Goal: Task Accomplishment & Management: Complete application form

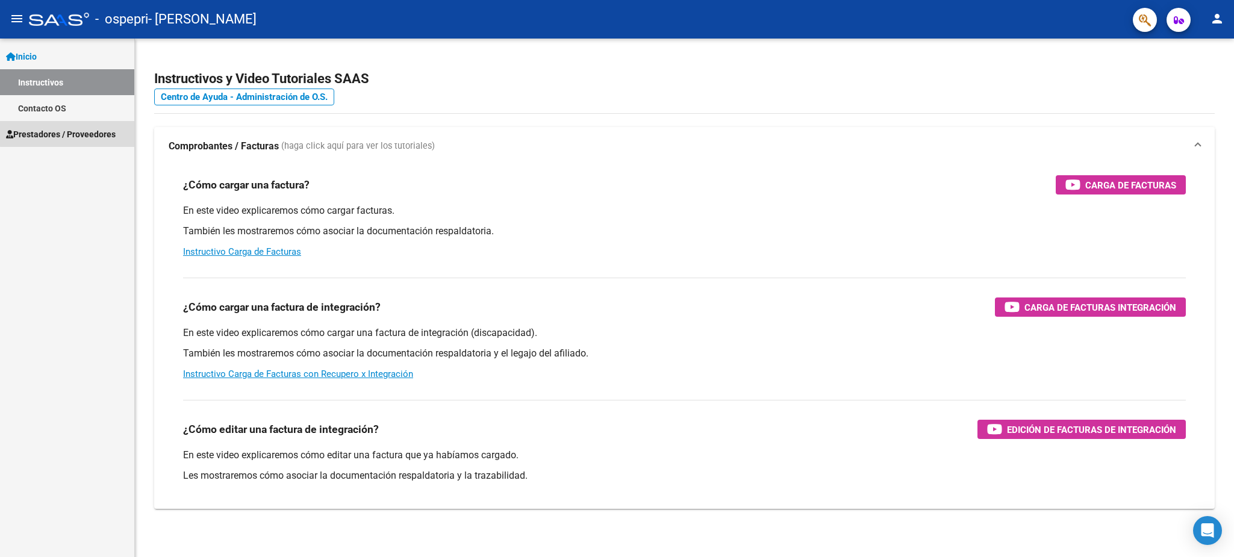
click at [84, 125] on link "Prestadores / Proveedores" at bounding box center [67, 134] width 134 height 26
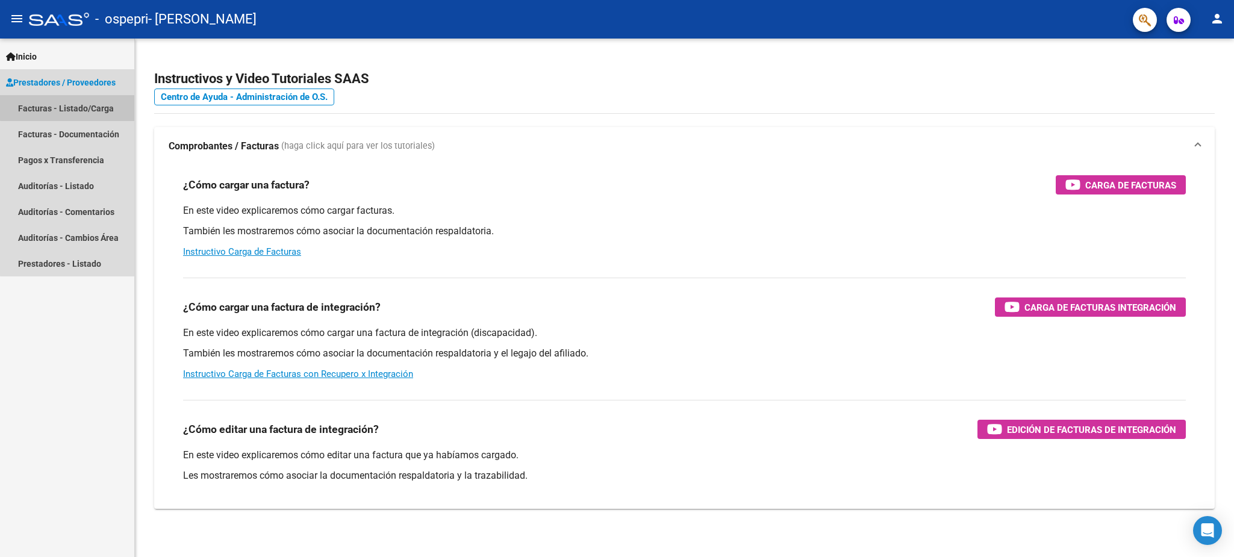
click at [98, 105] on link "Facturas - Listado/Carga" at bounding box center [67, 108] width 134 height 26
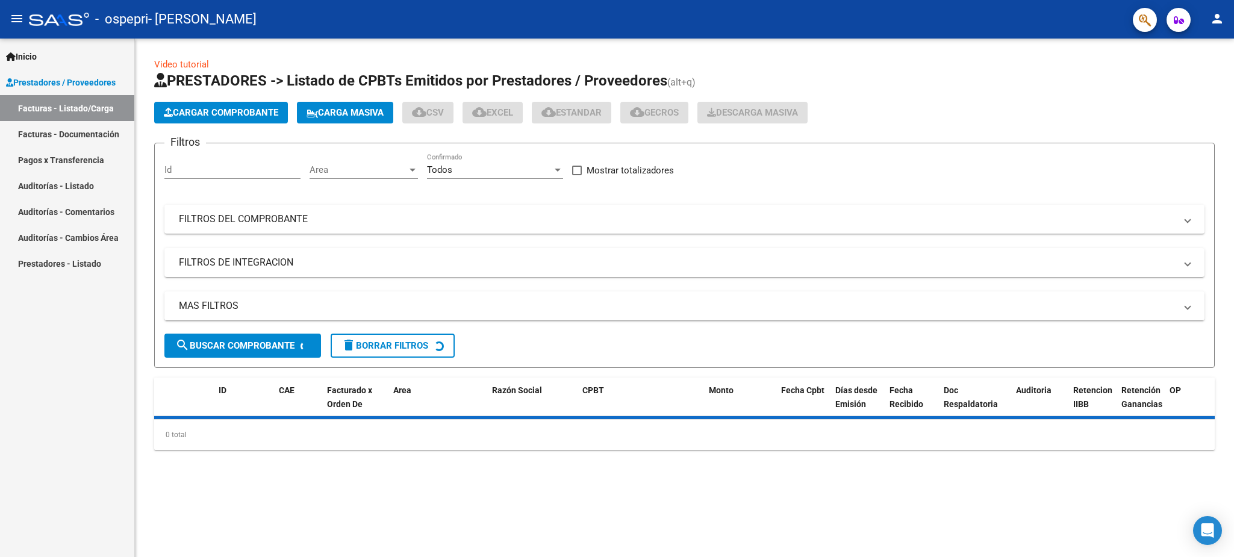
click at [243, 110] on span "Cargar Comprobante" at bounding box center [221, 112] width 114 height 11
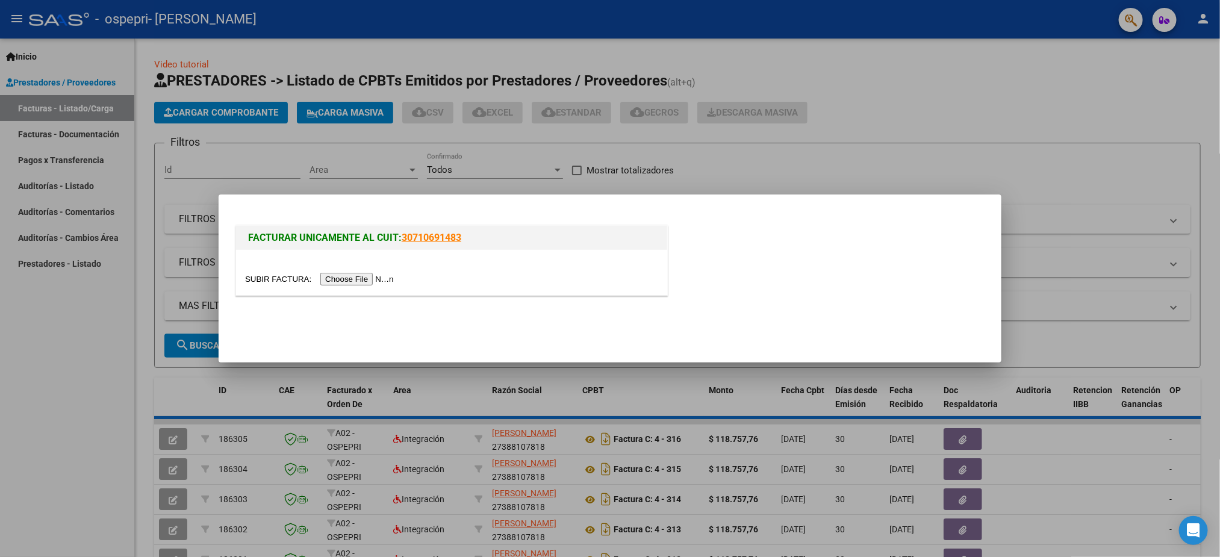
click at [355, 279] on input "file" at bounding box center [321, 279] width 152 height 13
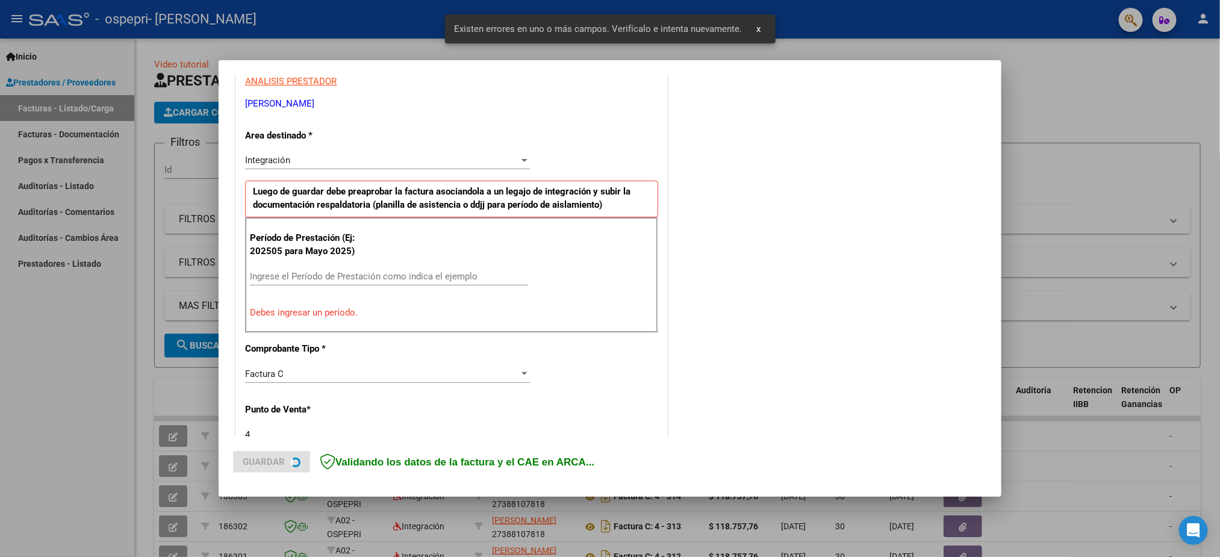
scroll to position [308, 0]
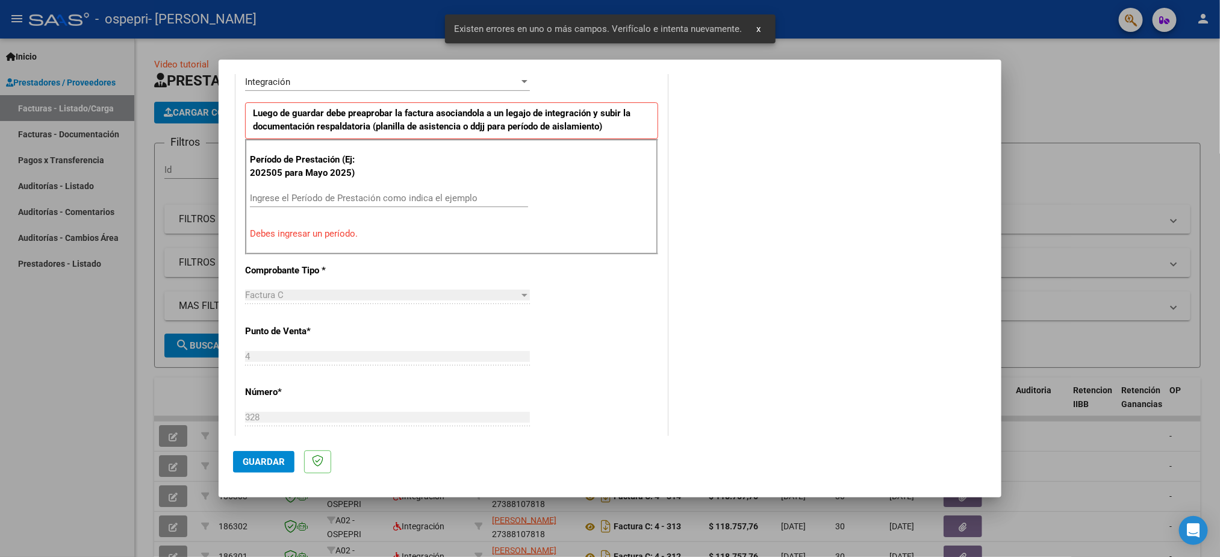
click at [337, 199] on input "Ingrese el Período de Prestación como indica el ejemplo" at bounding box center [389, 198] width 278 height 11
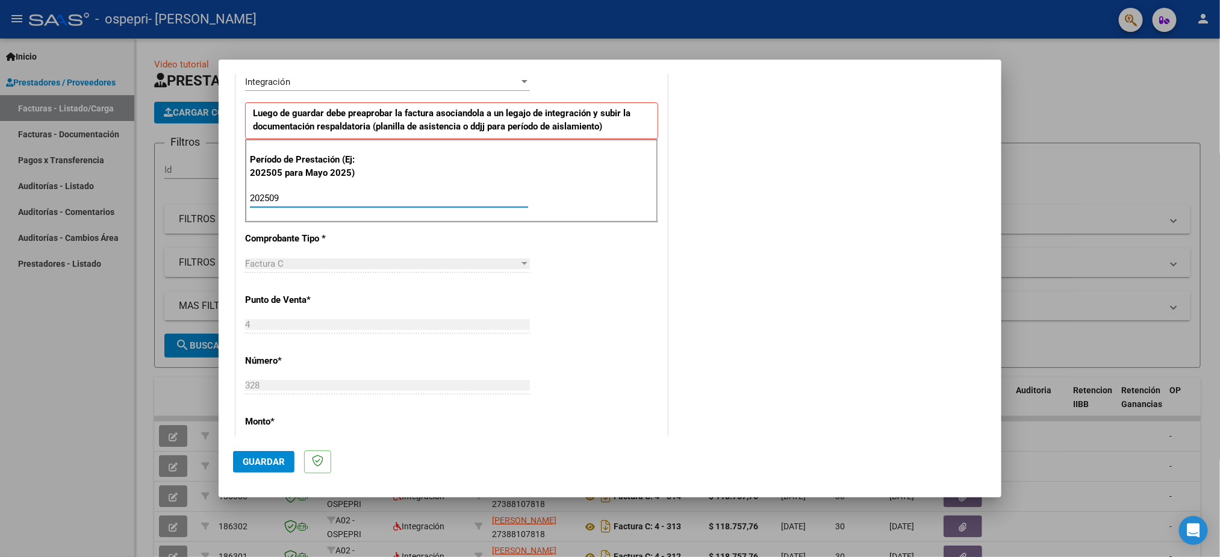
type input "202509"
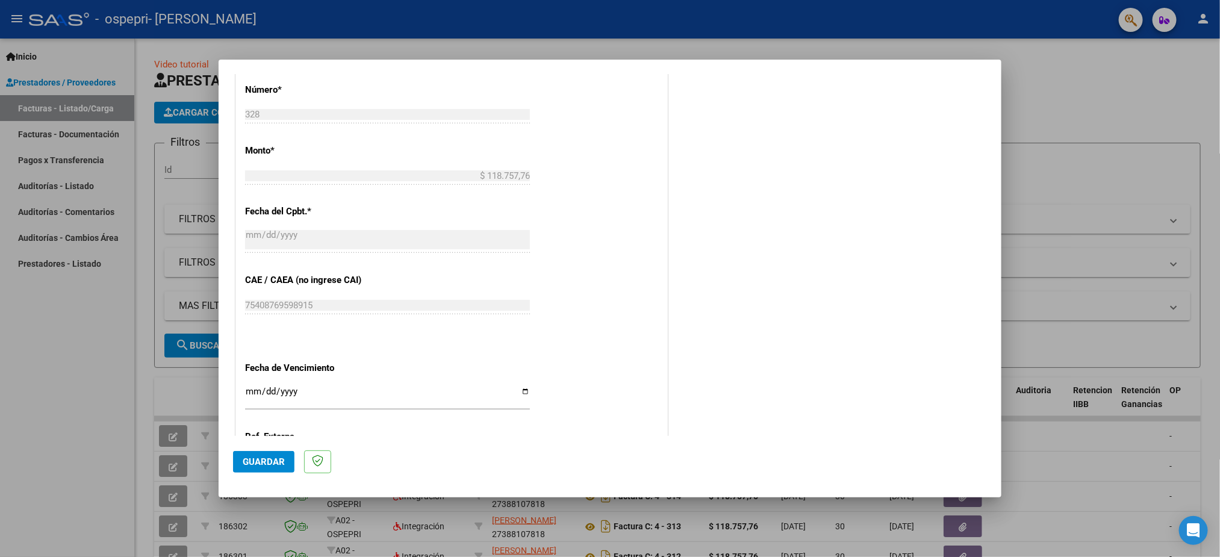
scroll to position [669, 0]
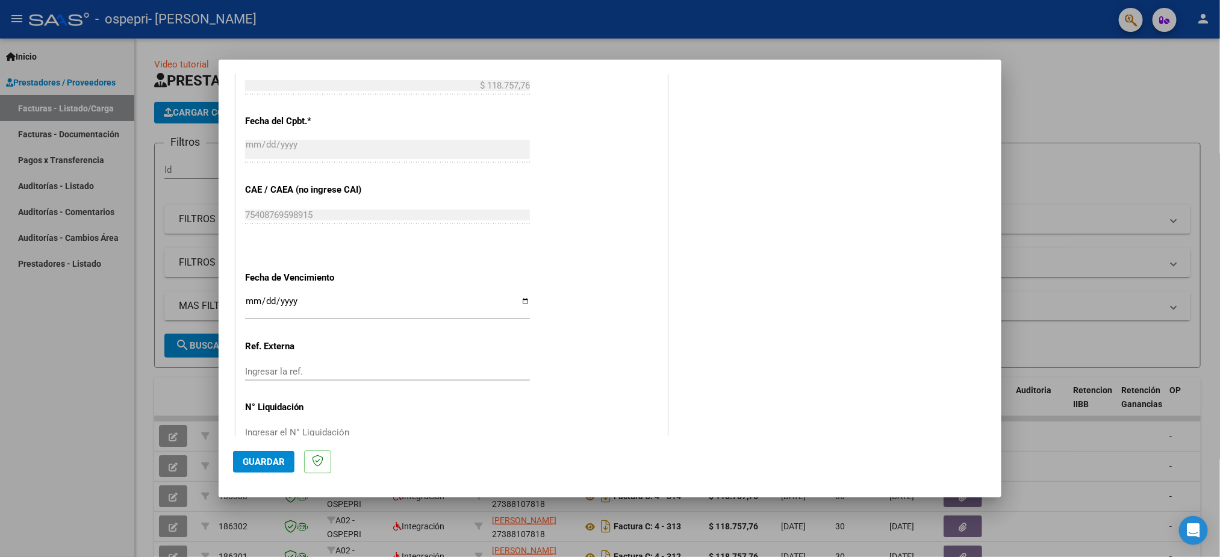
click at [255, 306] on input "Ingresar la fecha" at bounding box center [387, 305] width 285 height 19
type input "[DATE]"
click at [261, 466] on span "Guardar" at bounding box center [264, 462] width 42 height 11
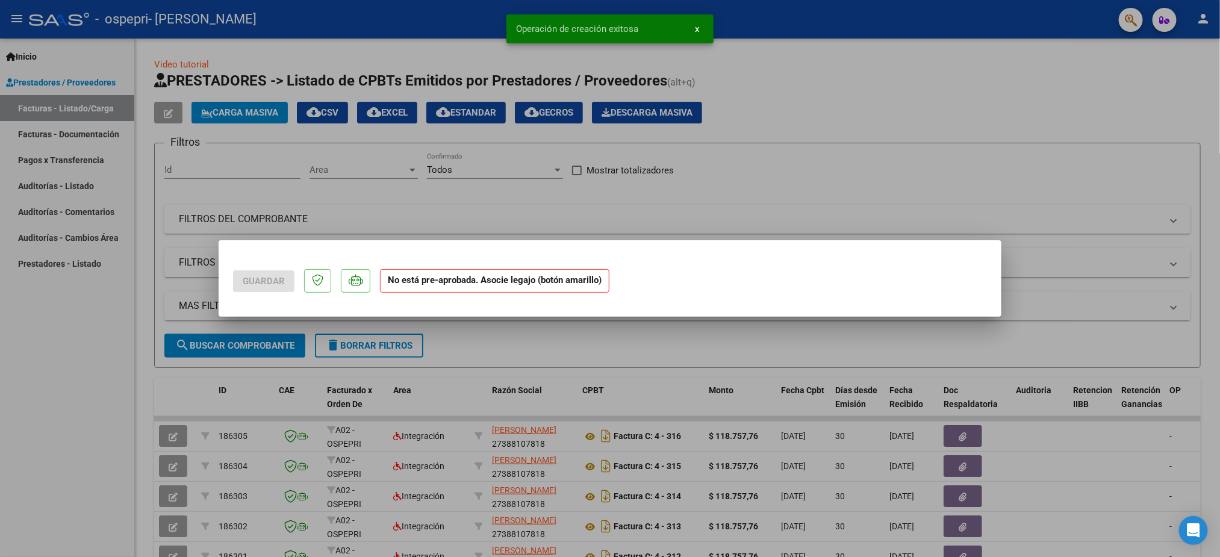
scroll to position [0, 0]
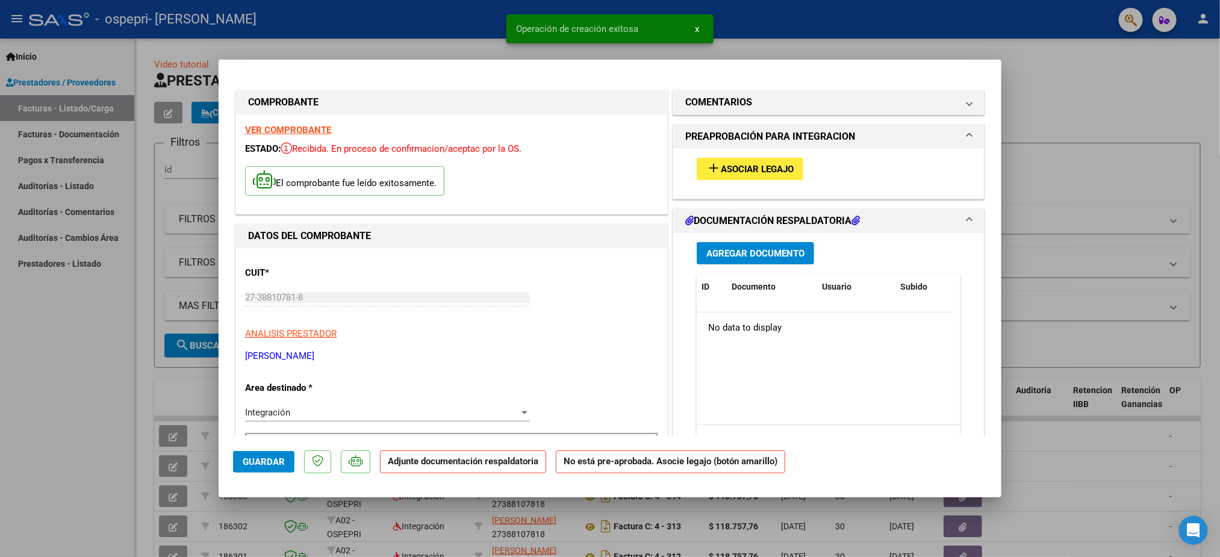
click at [732, 169] on span "Asociar Legajo" at bounding box center [757, 169] width 73 height 11
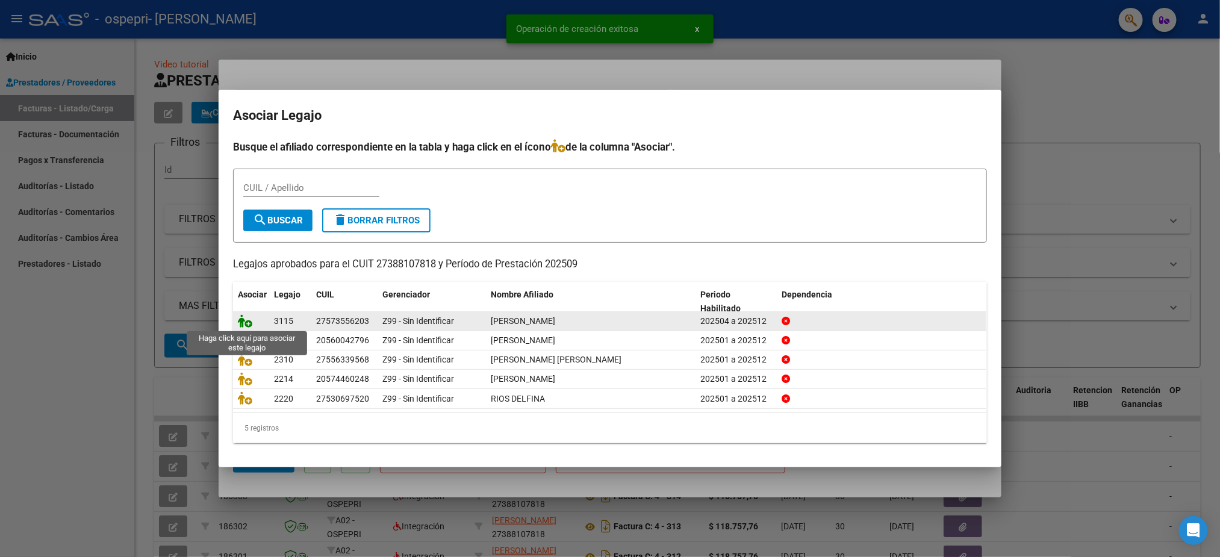
click at [240, 317] on icon at bounding box center [245, 320] width 14 height 13
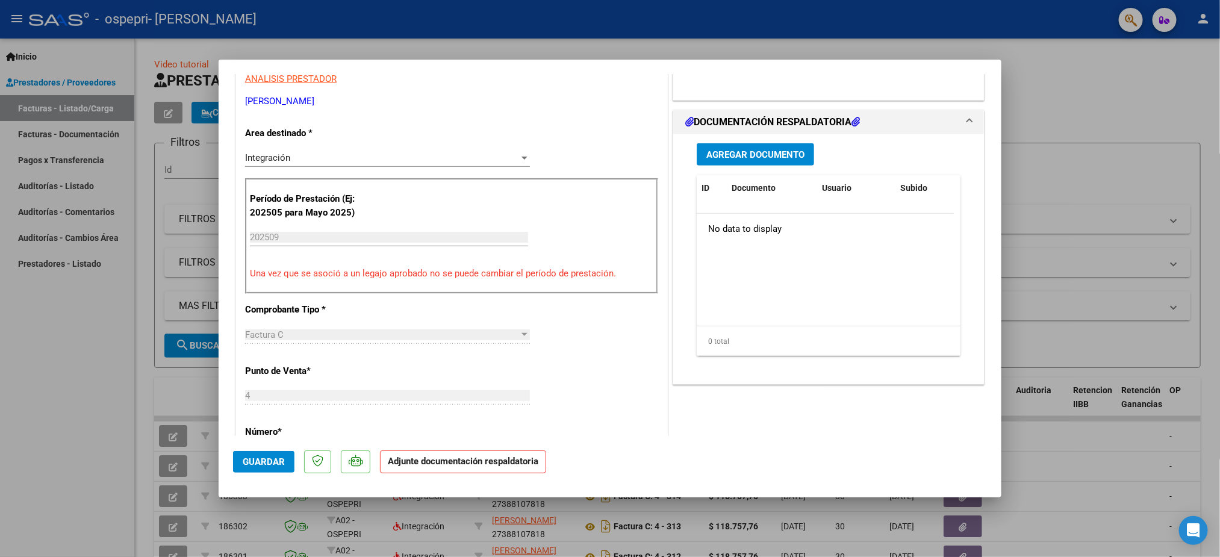
scroll to position [181, 0]
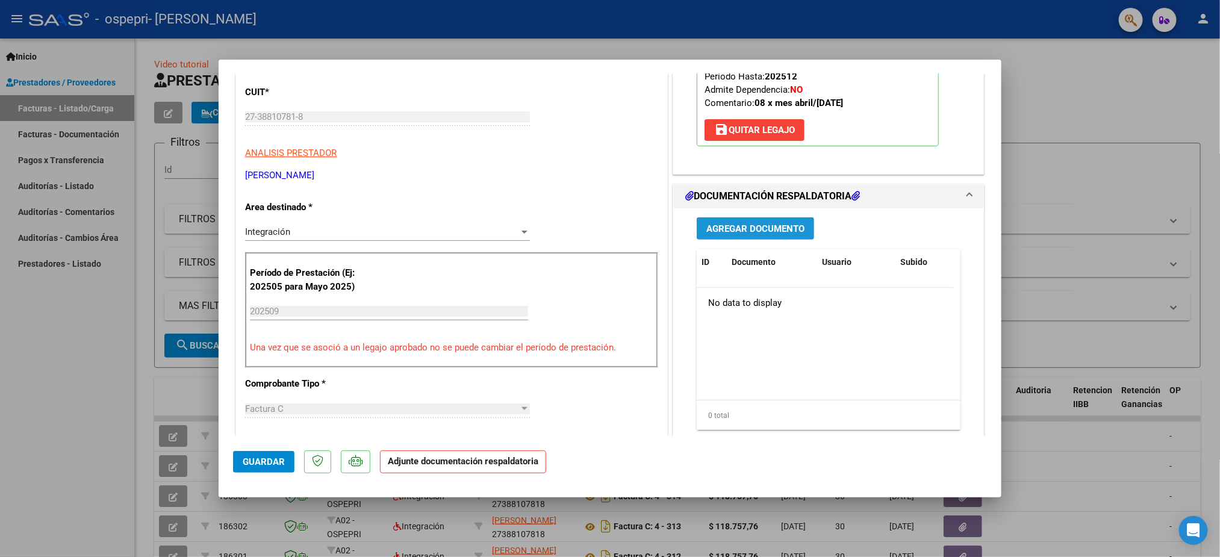
click at [707, 230] on span "Agregar Documento" at bounding box center [756, 228] width 98 height 11
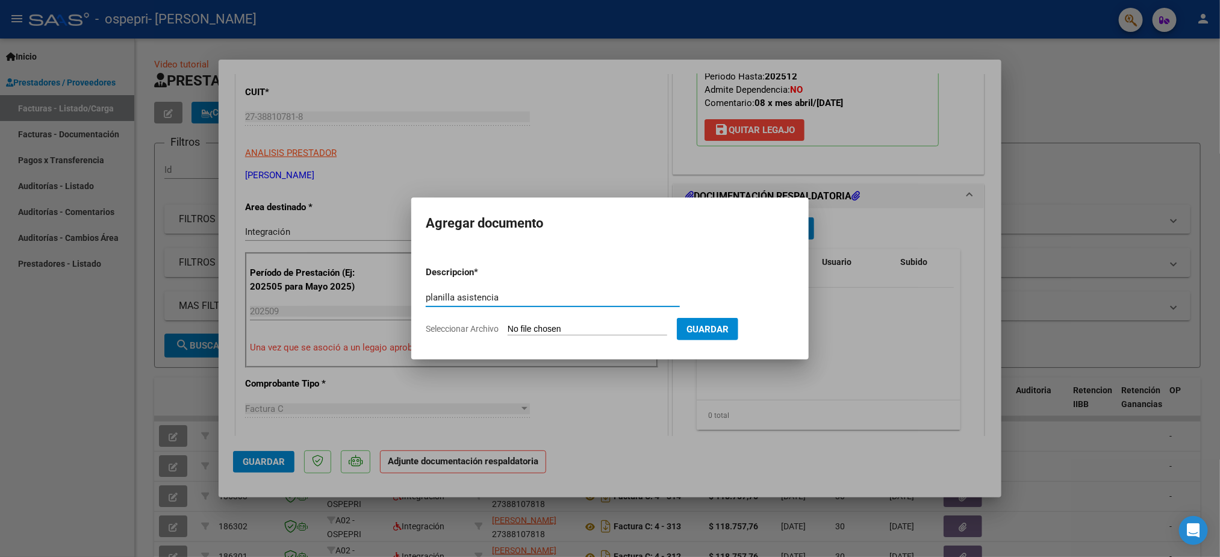
type input "planilla asistencia"
click at [535, 328] on input "Seleccionar Archivo" at bounding box center [588, 329] width 160 height 11
type input "C:\fakepath\Lamas estefi asistencia septiembre.pdf"
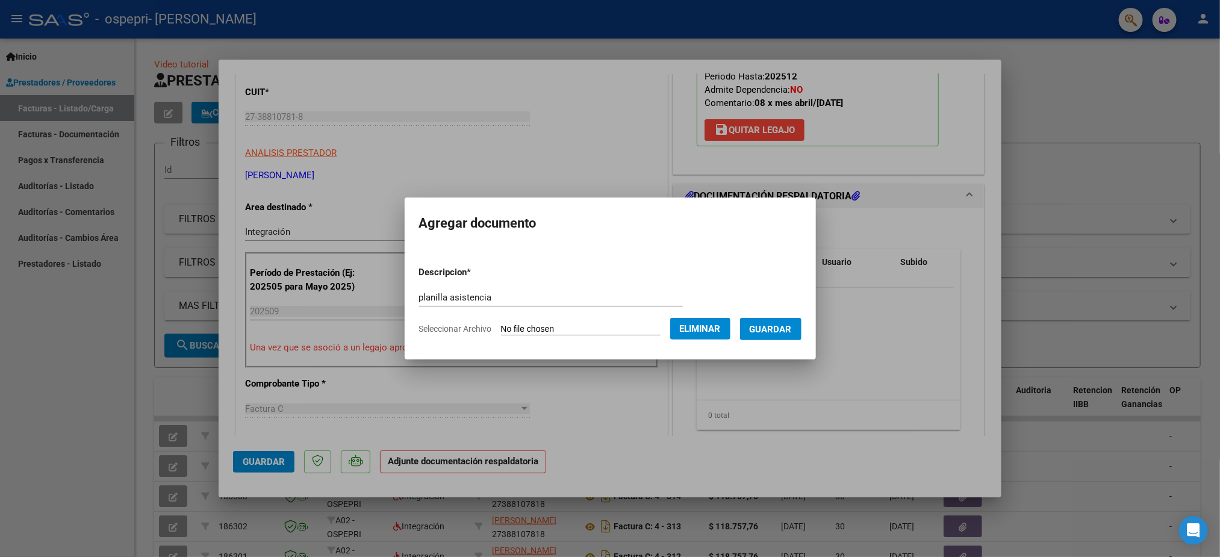
click at [791, 333] on button "Guardar" at bounding box center [770, 329] width 61 height 22
click at [254, 463] on div at bounding box center [610, 278] width 1220 height 557
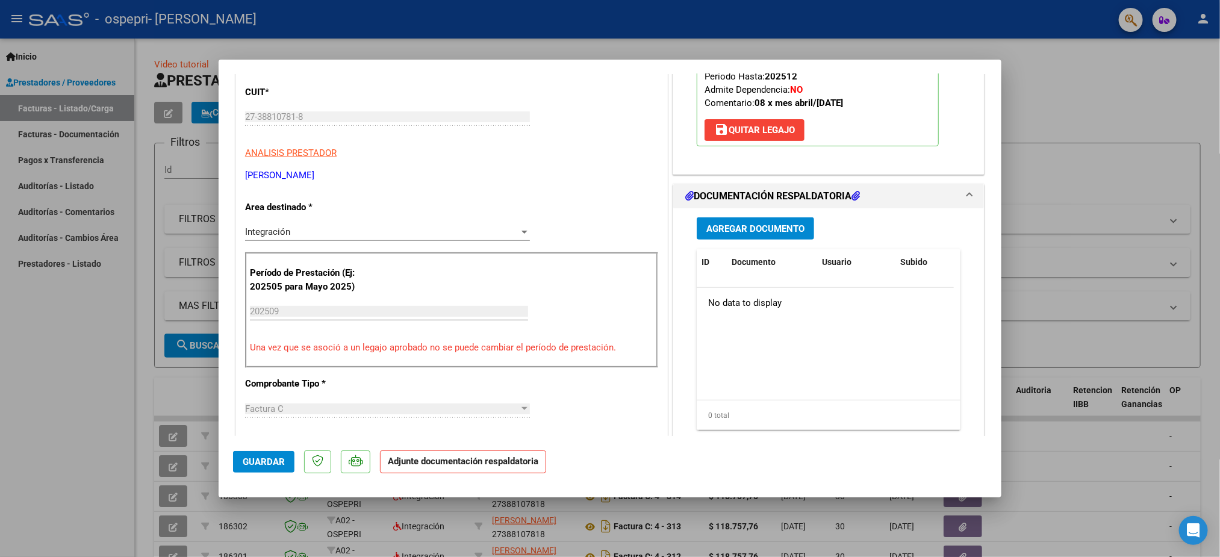
click at [254, 463] on span "Guardar" at bounding box center [264, 462] width 42 height 11
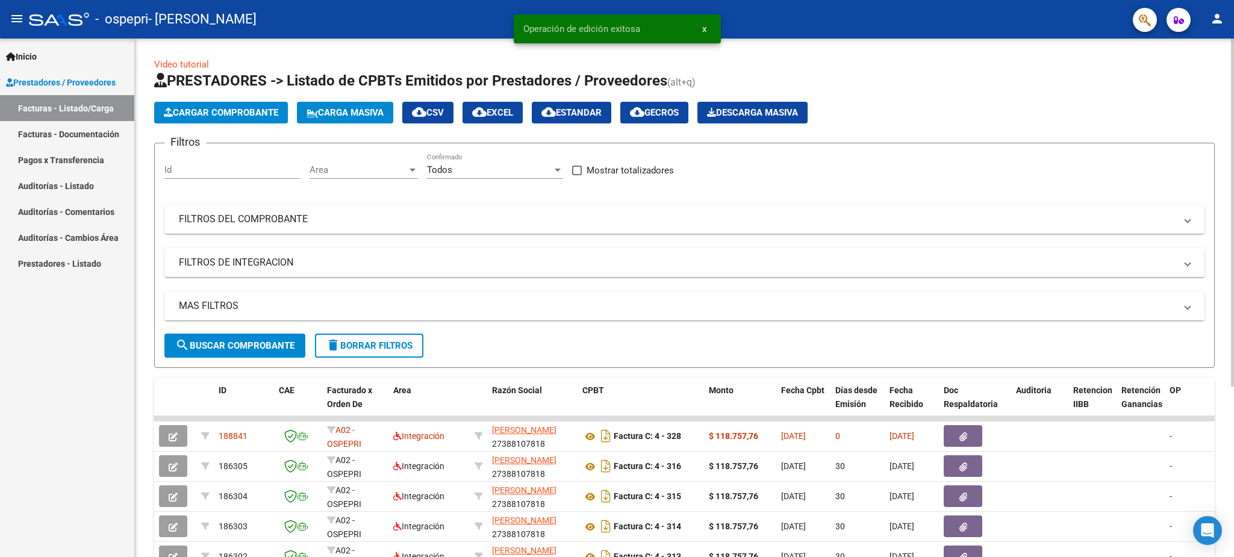
click at [257, 112] on span "Cargar Comprobante" at bounding box center [221, 112] width 114 height 11
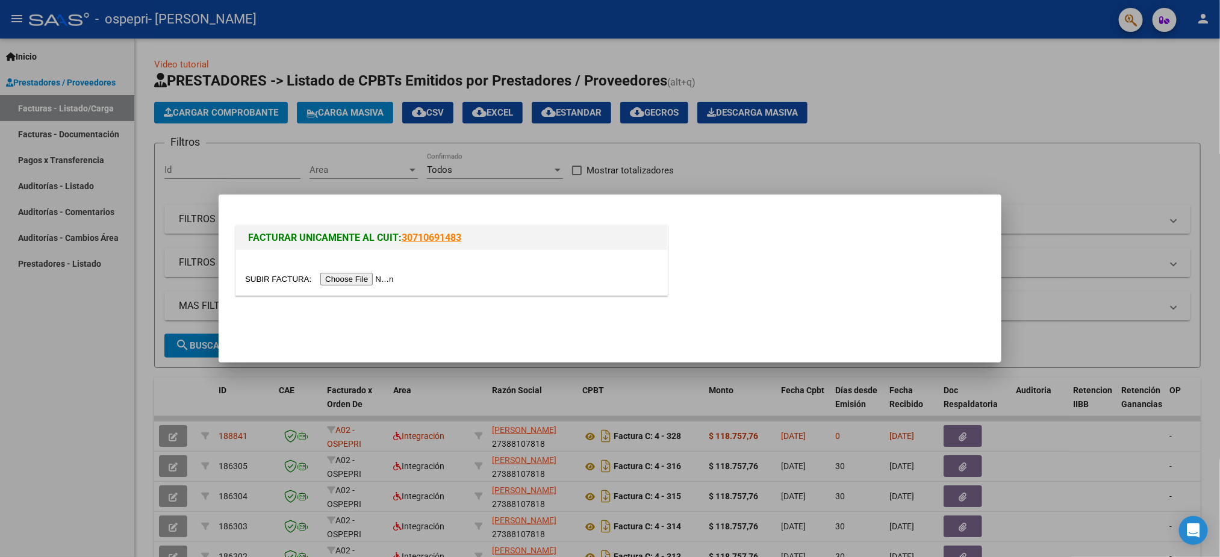
click at [353, 277] on input "file" at bounding box center [321, 279] width 152 height 13
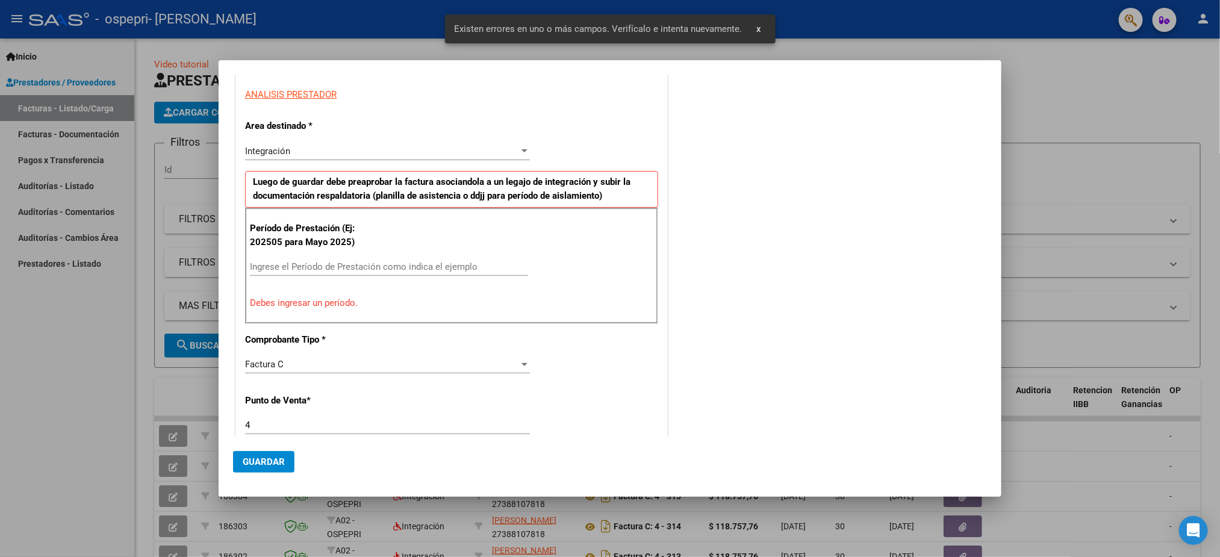
scroll to position [217, 0]
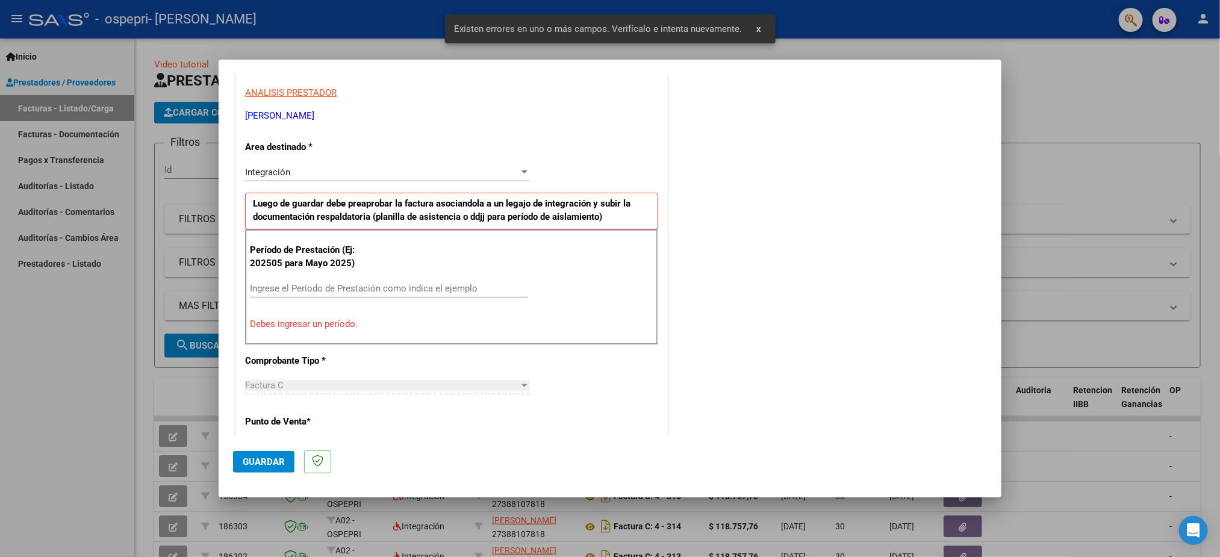
click at [347, 287] on input "Ingrese el Período de Prestación como indica el ejemplo" at bounding box center [389, 288] width 278 height 11
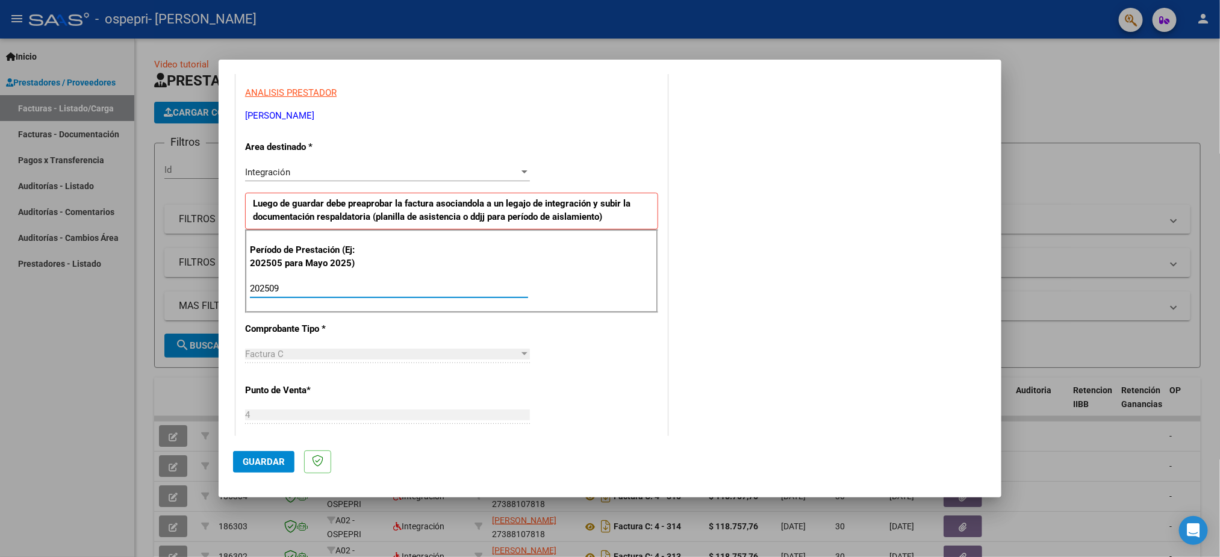
type input "202509"
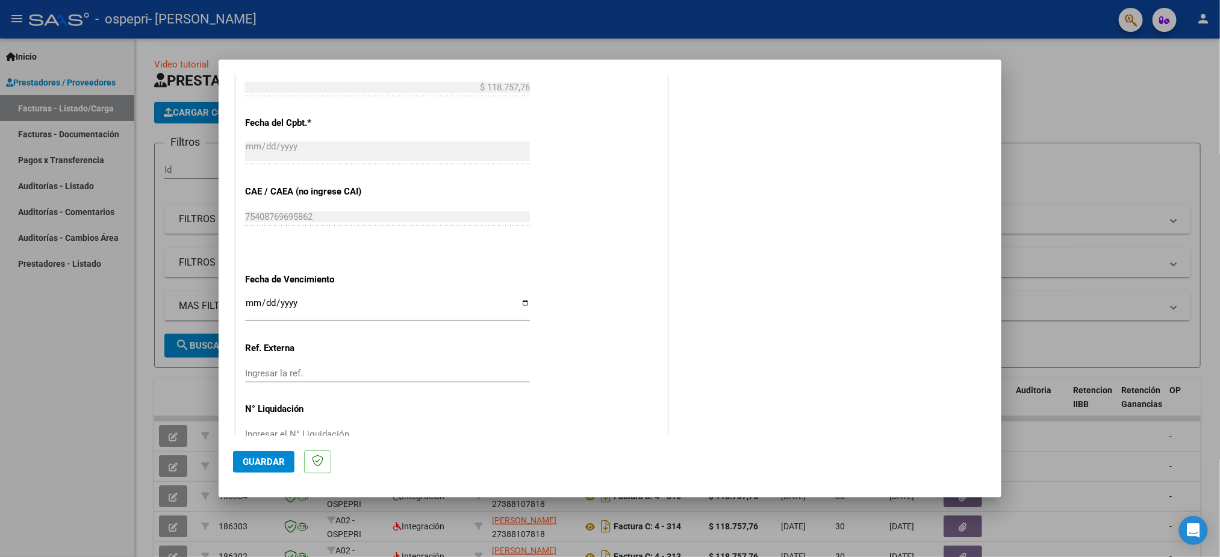
scroll to position [701, 0]
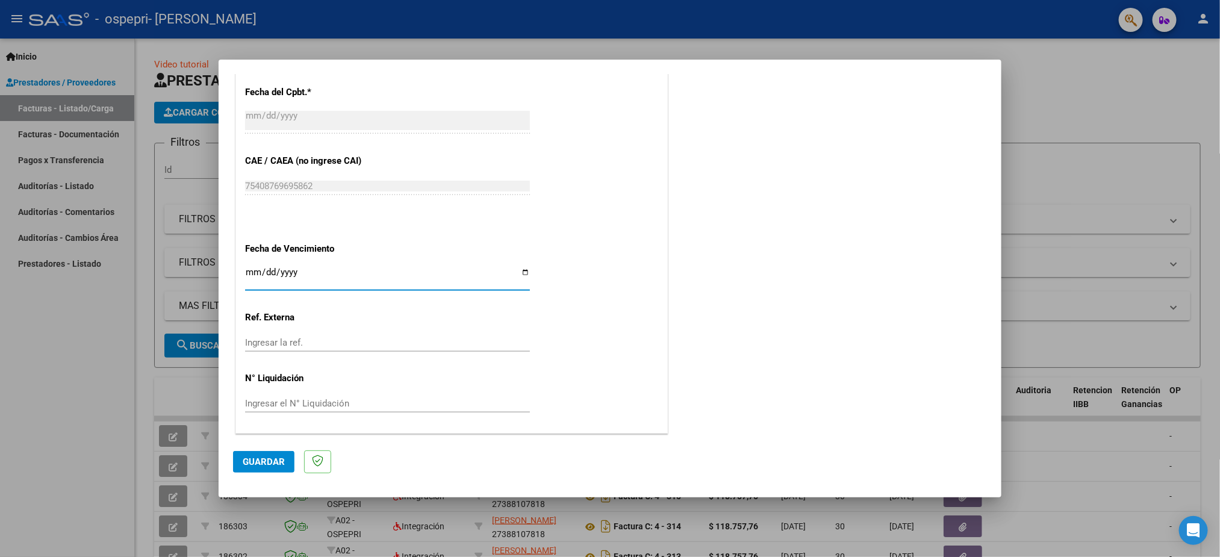
click at [254, 275] on input "Ingresar la fecha" at bounding box center [387, 276] width 285 height 19
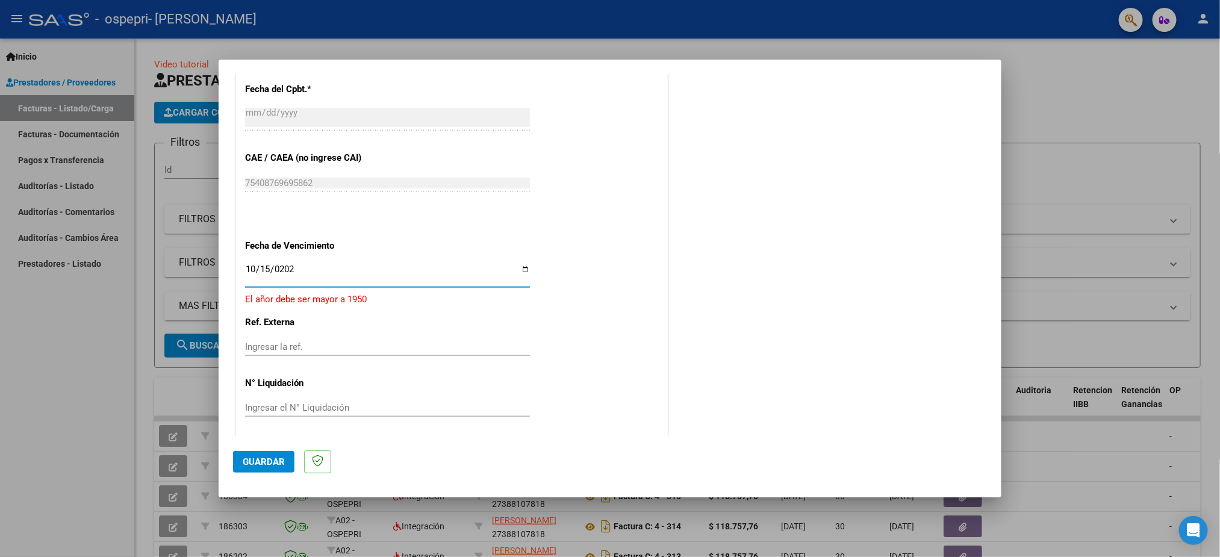
type input "[DATE]"
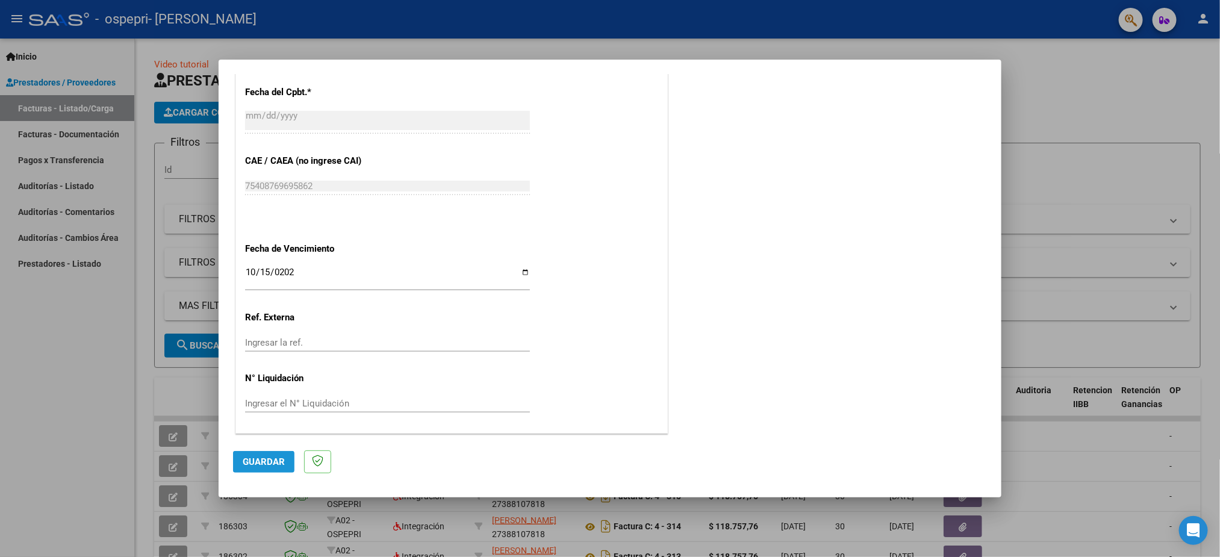
click at [275, 459] on span "Guardar" at bounding box center [264, 462] width 42 height 11
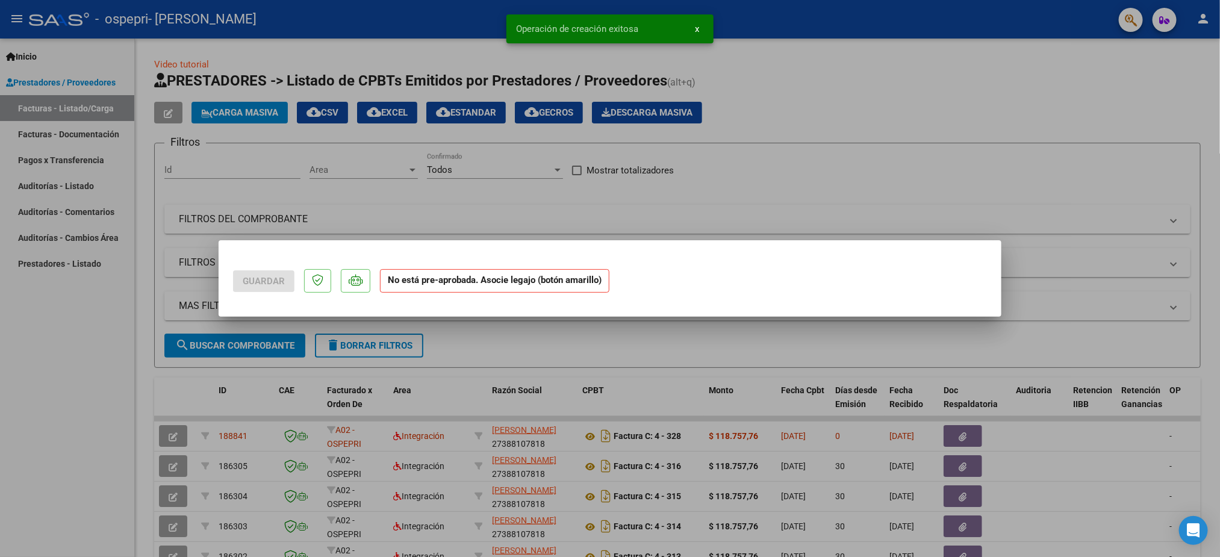
scroll to position [0, 0]
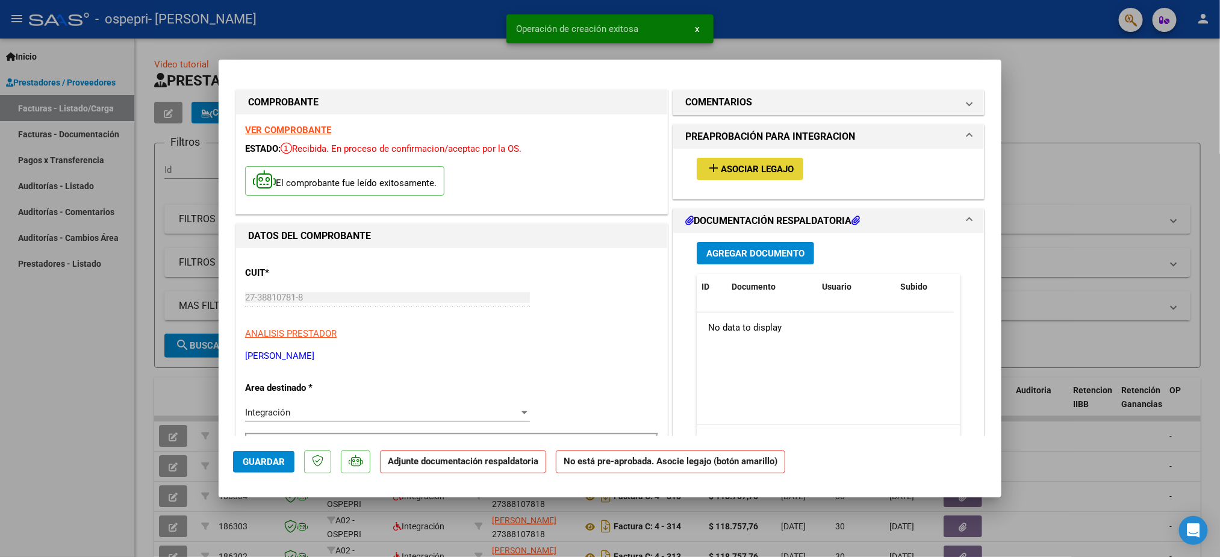
click at [740, 172] on span "Asociar Legajo" at bounding box center [757, 169] width 73 height 11
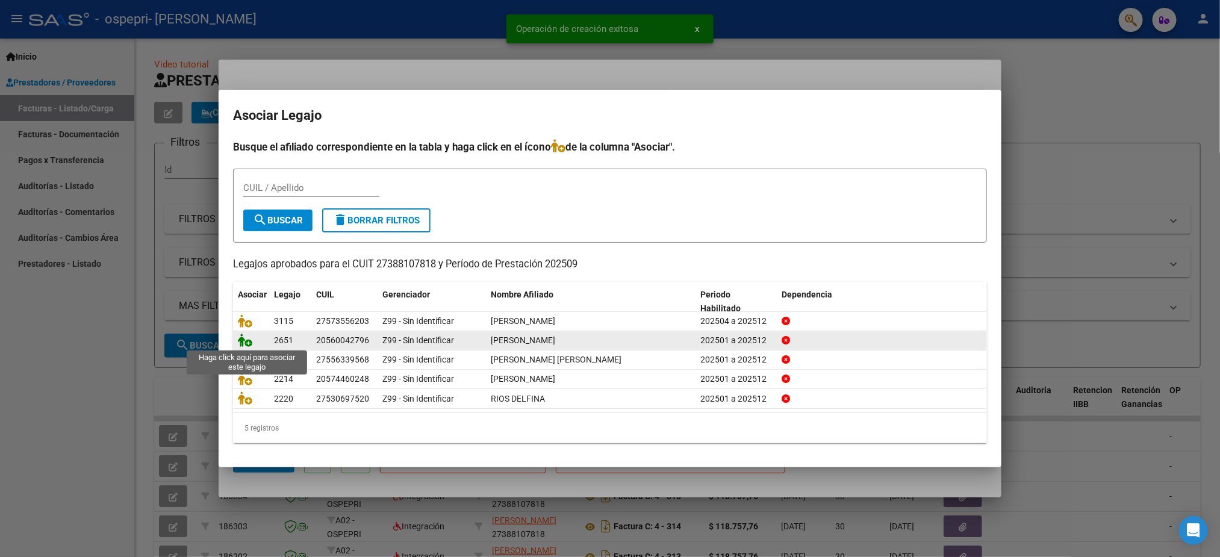
click at [238, 340] on icon at bounding box center [245, 340] width 14 height 13
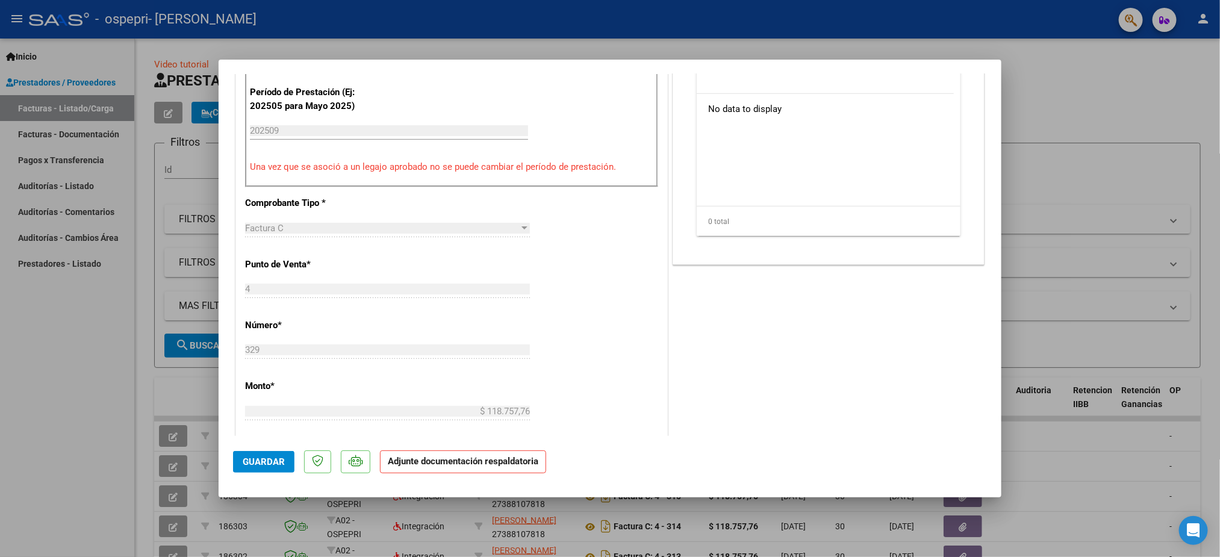
scroll to position [271, 0]
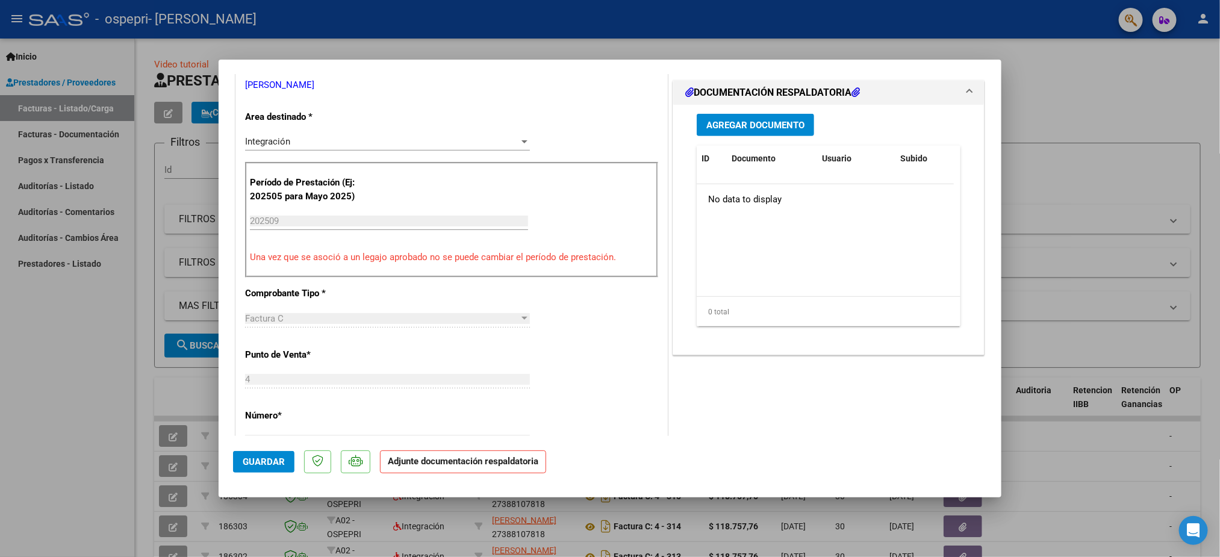
click at [716, 112] on div "Agregar Documento ID Documento Usuario Subido Acción No data to display 0 total…" at bounding box center [829, 225] width 282 height 240
click at [716, 126] on span "Agregar Documento" at bounding box center [756, 125] width 98 height 11
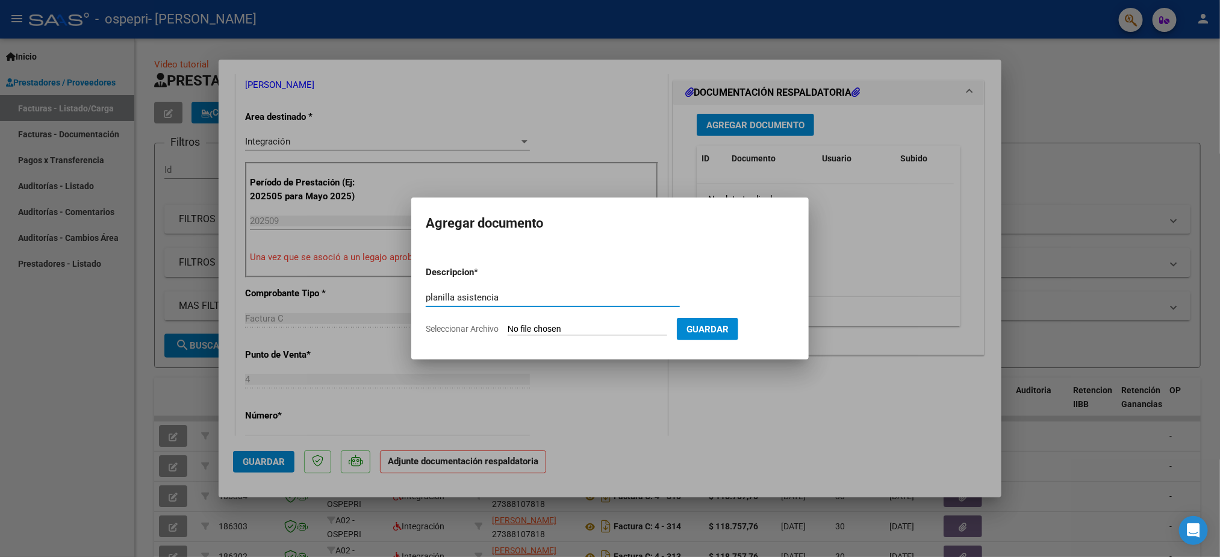
type input "planilla asistencia"
click at [566, 324] on input "Seleccionar Archivo" at bounding box center [588, 329] width 160 height 11
type input "C:\fakepath\aspiazu roman asistencia septiembre (1).pdf"
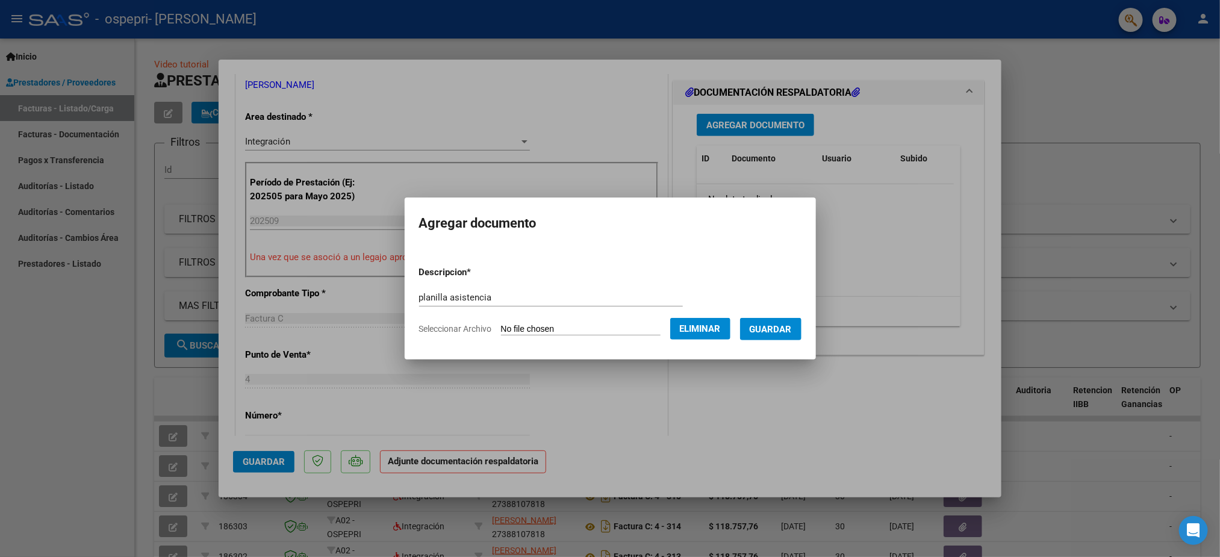
click at [782, 329] on span "Guardar" at bounding box center [771, 329] width 42 height 11
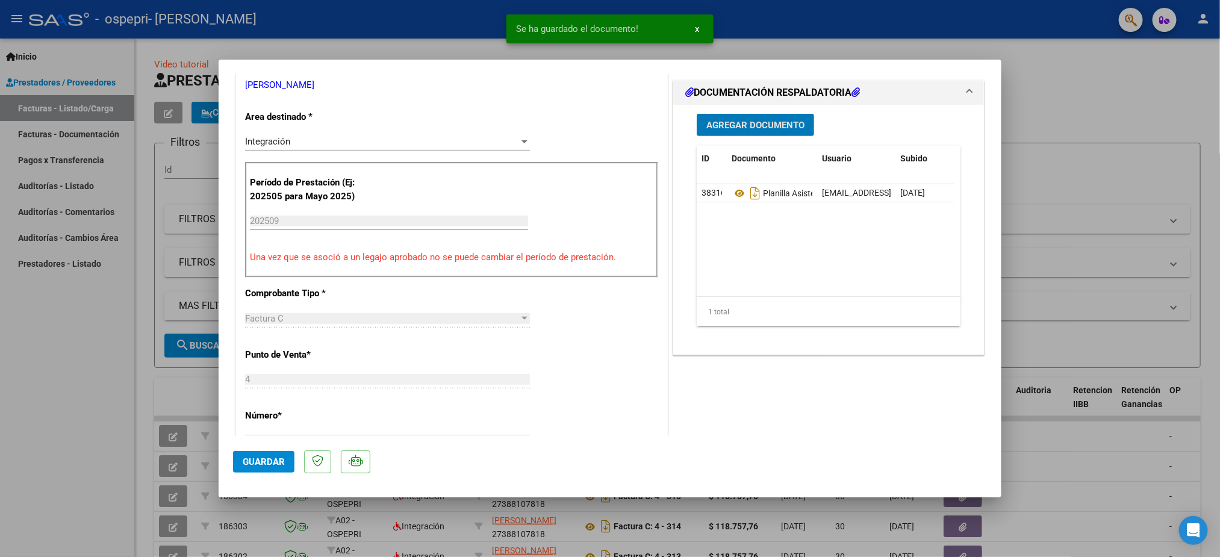
click at [254, 464] on span "Guardar" at bounding box center [264, 462] width 42 height 11
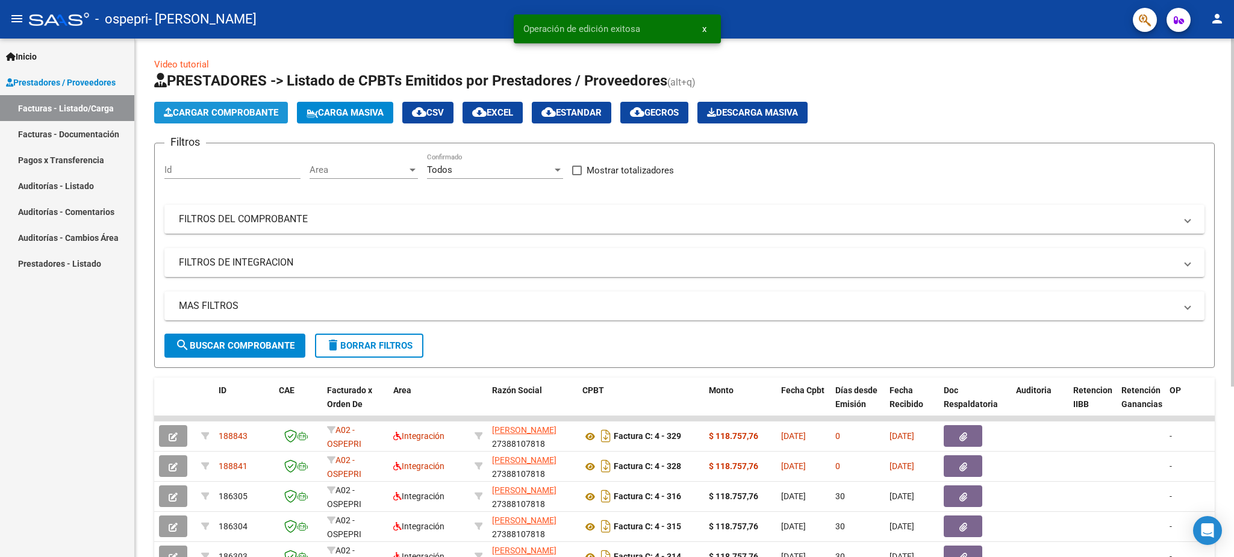
click at [201, 107] on span "Cargar Comprobante" at bounding box center [221, 112] width 114 height 11
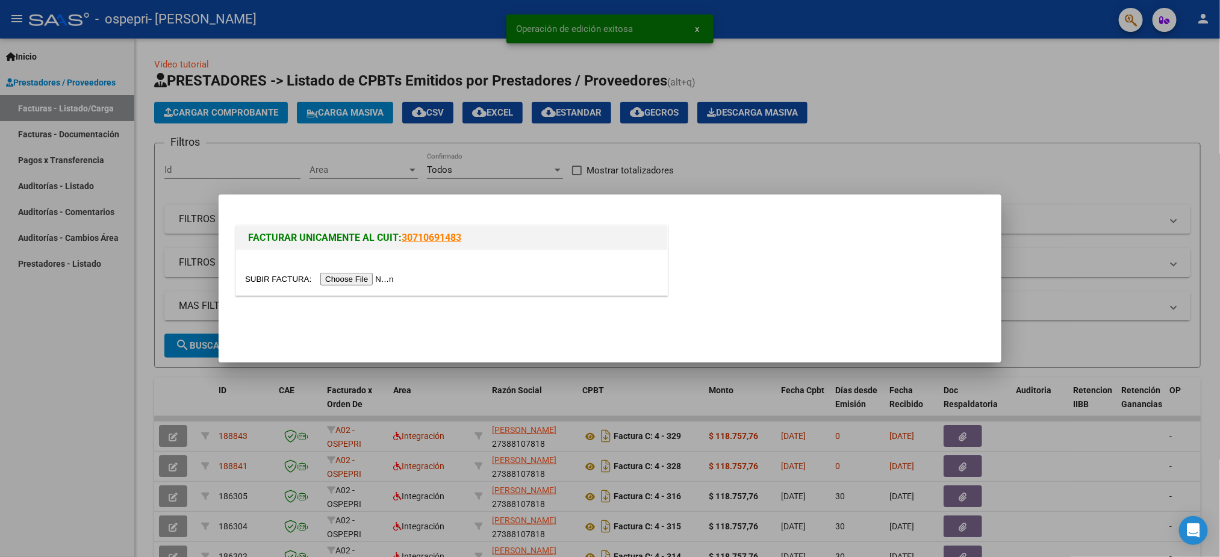
click at [347, 278] on input "file" at bounding box center [321, 279] width 152 height 13
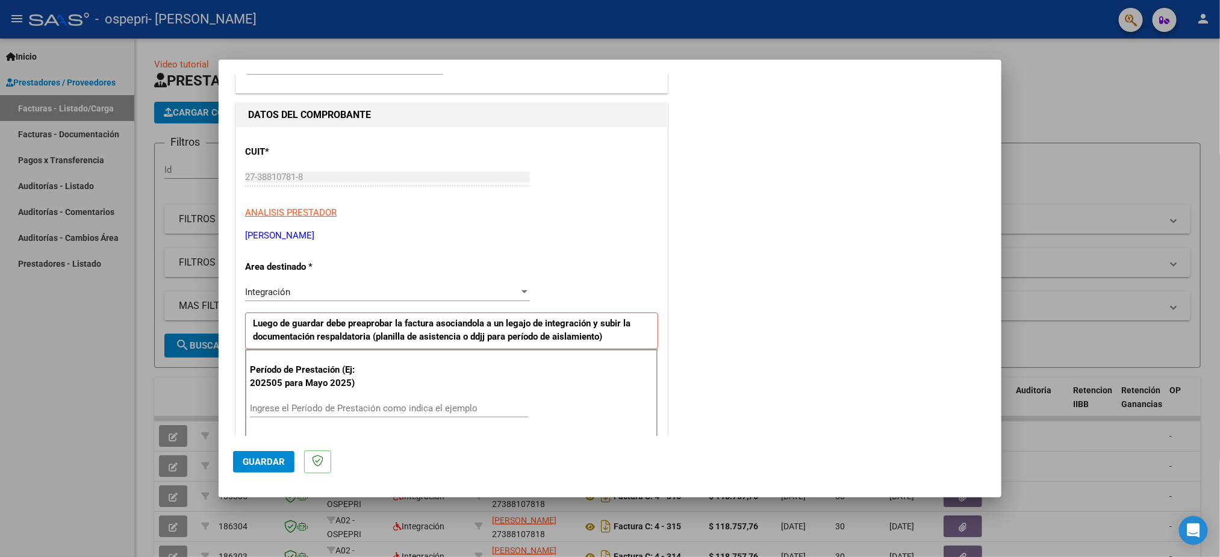
scroll to position [90, 0]
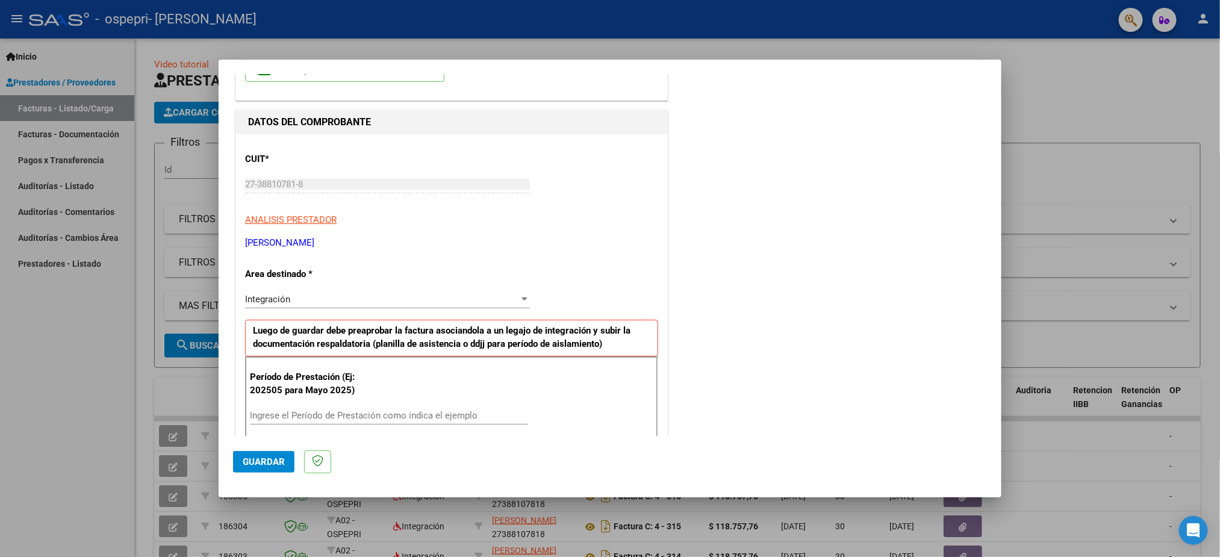
click at [301, 407] on div "Período de Prestación (Ej: 202505 para [DATE]) Ingrese el Período de Prestación…" at bounding box center [451, 415] width 413 height 116
click at [299, 413] on input "Ingrese el Período de Prestación como indica el ejemplo" at bounding box center [389, 415] width 278 height 11
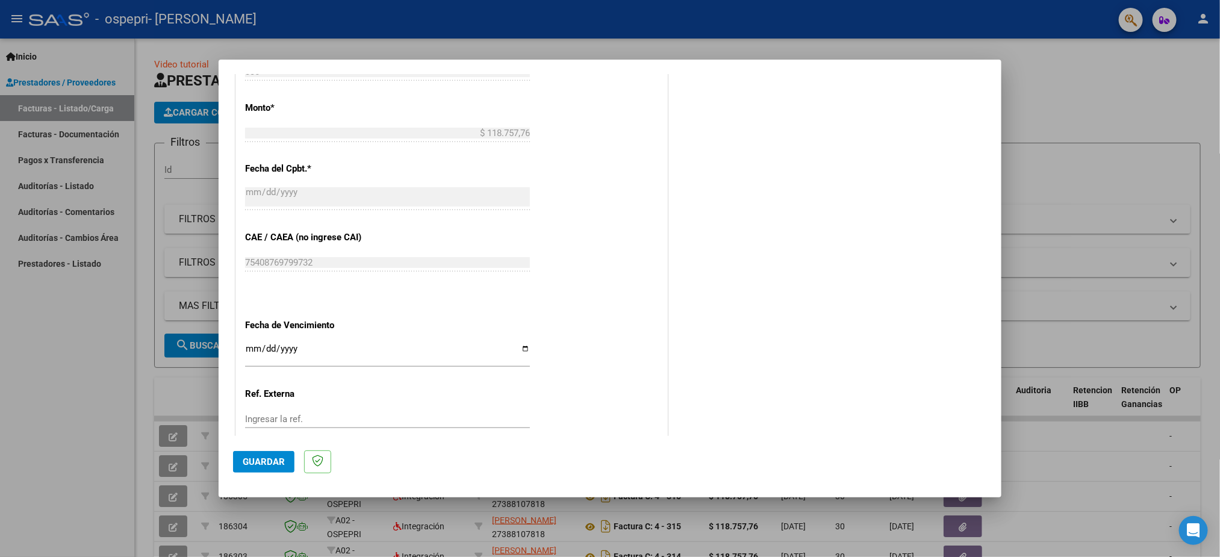
scroll to position [701, 0]
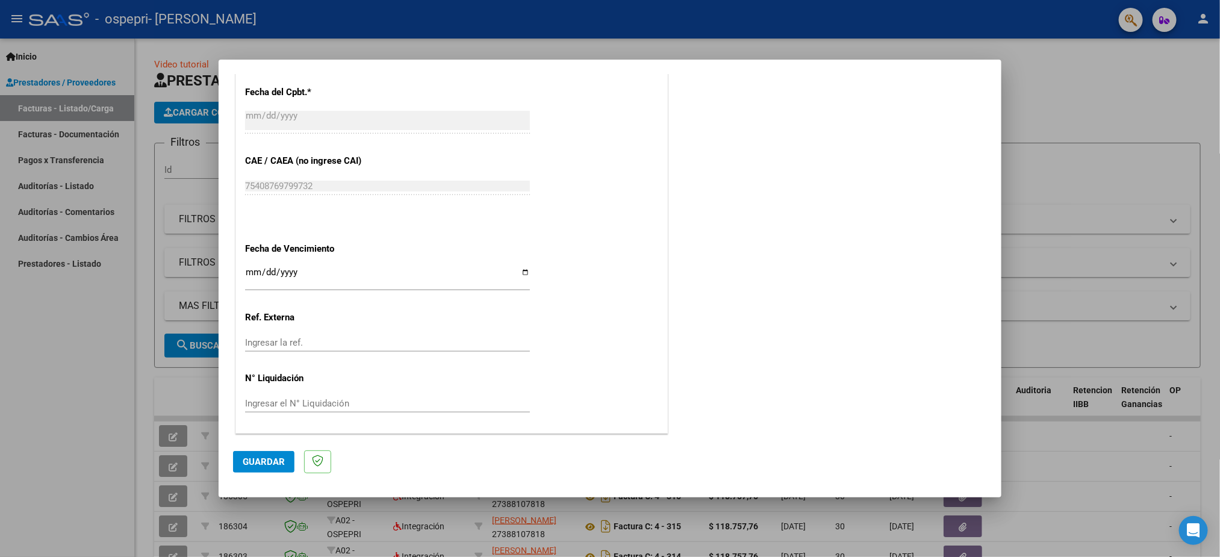
type input "202509"
click at [258, 275] on input "Ingresar la fecha" at bounding box center [387, 276] width 285 height 19
type input "[DATE]"
click at [277, 450] on mat-dialog-actions "Guardar" at bounding box center [610, 460] width 754 height 48
click at [272, 460] on span "Guardar" at bounding box center [264, 462] width 42 height 11
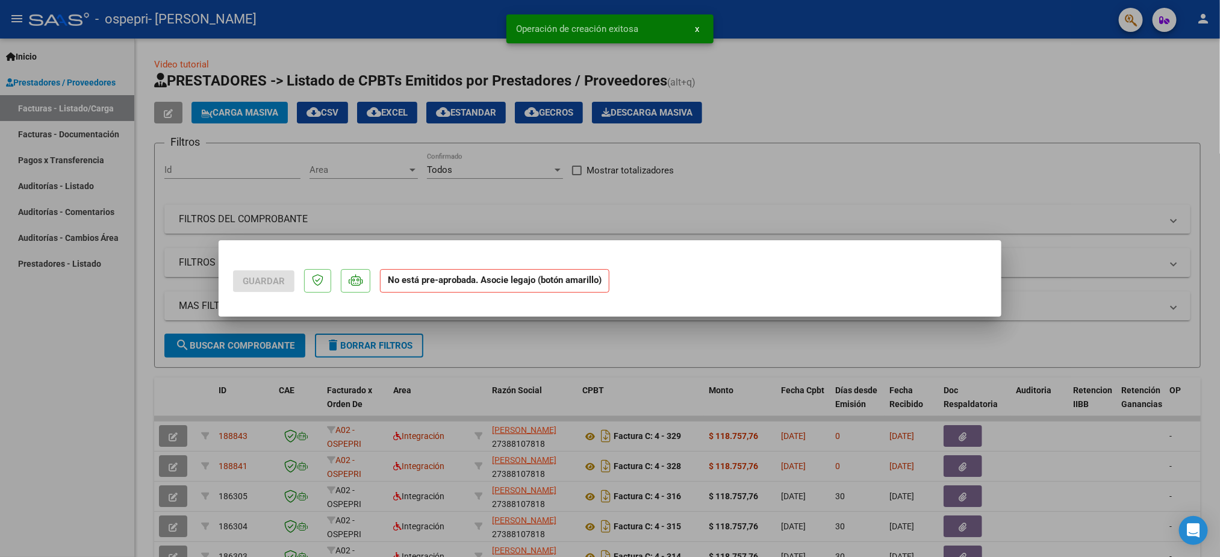
scroll to position [0, 0]
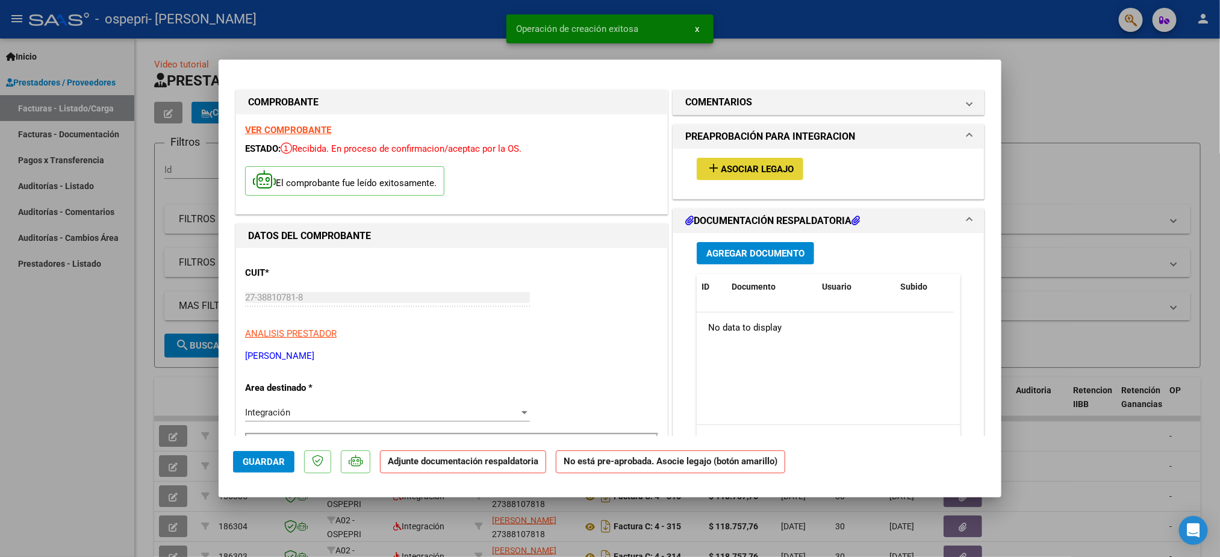
click at [723, 175] on button "add Asociar Legajo" at bounding box center [750, 169] width 107 height 22
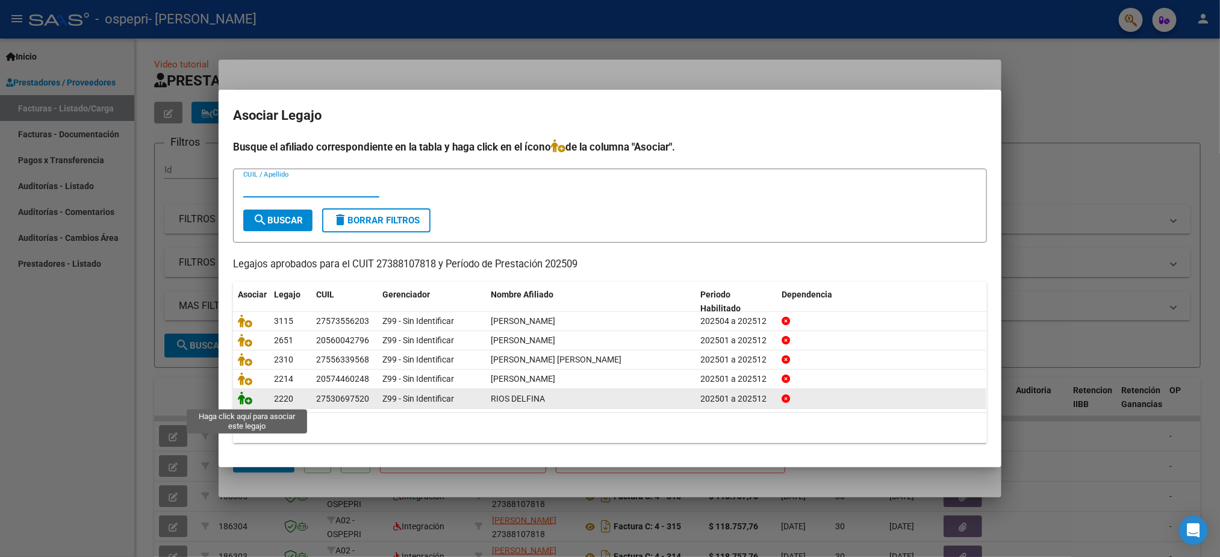
click at [245, 402] on icon at bounding box center [245, 398] width 14 height 13
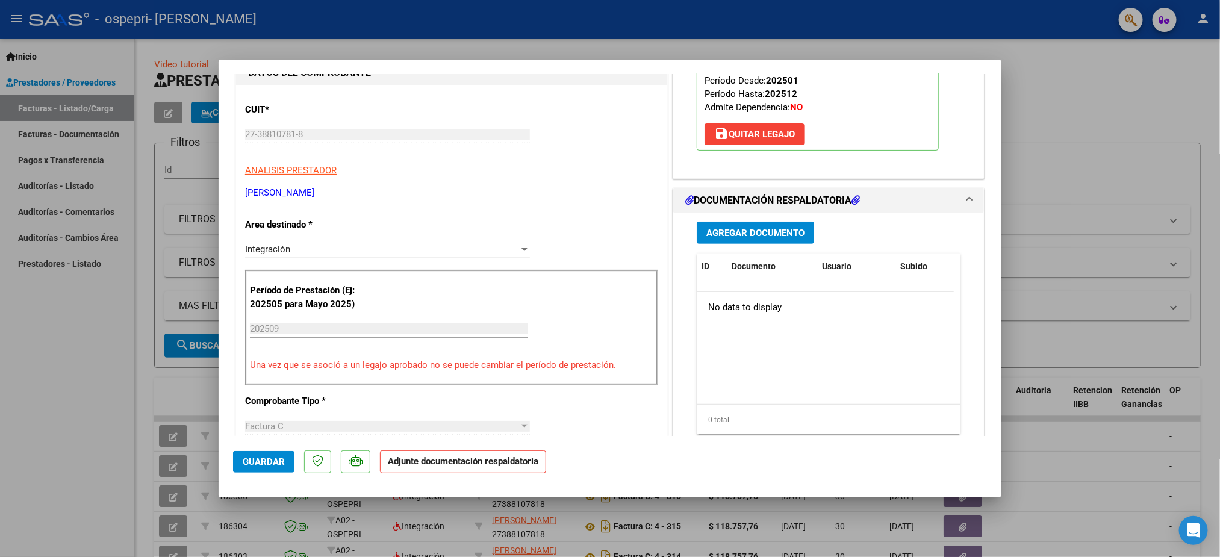
scroll to position [181, 0]
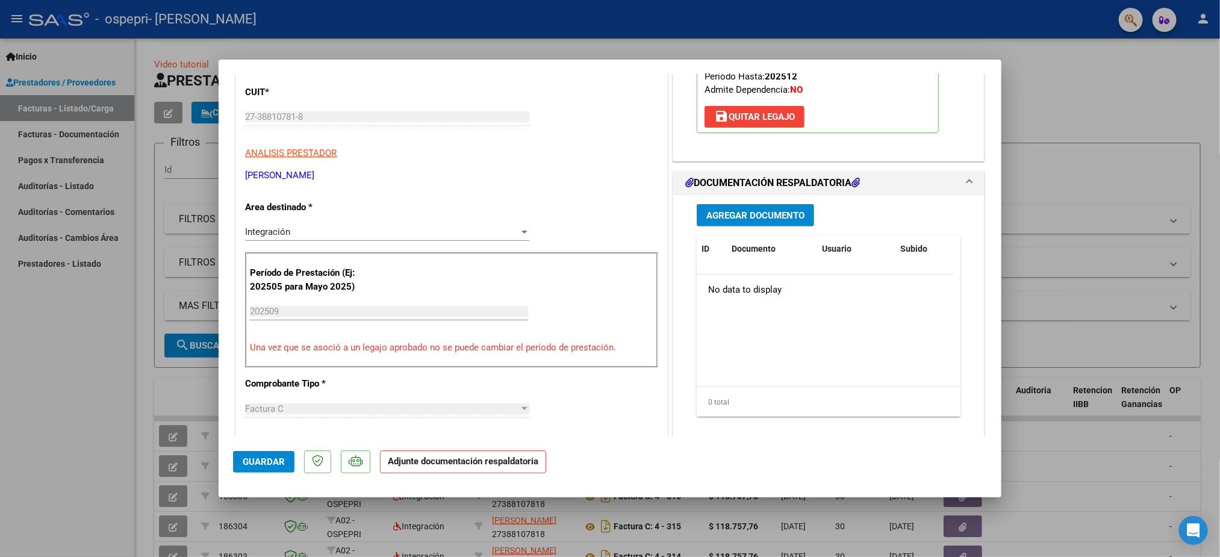
click at [758, 226] on button "Agregar Documento" at bounding box center [755, 215] width 117 height 22
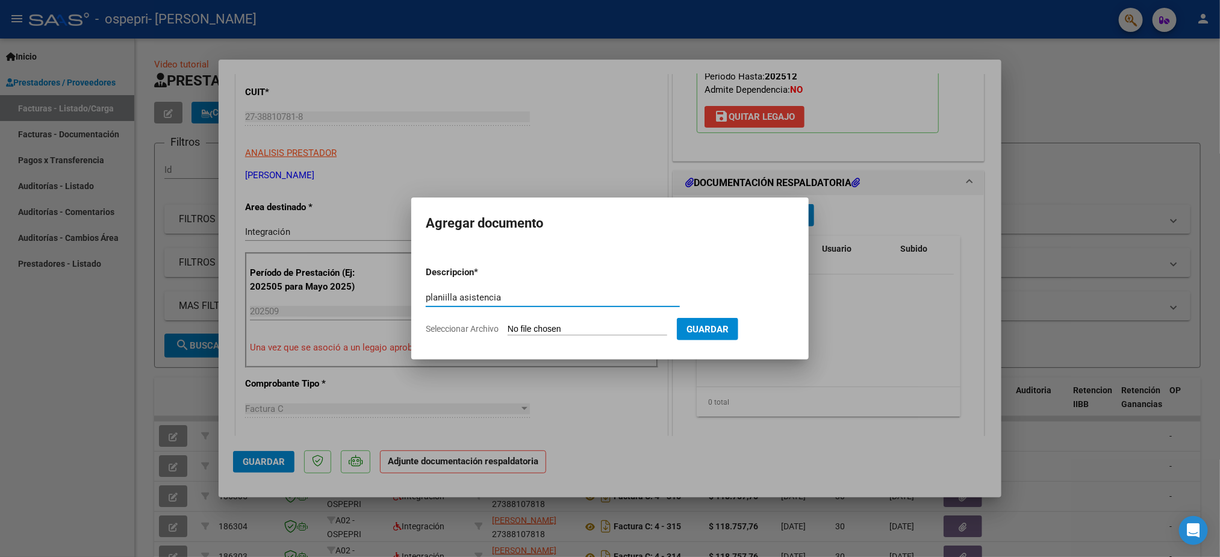
type input "planiilla asistencia"
click at [562, 332] on input "Seleccionar Archivo" at bounding box center [588, 329] width 160 height 11
type input "C:\fakepath\Ríos delfina asistencia septiembre.pdf"
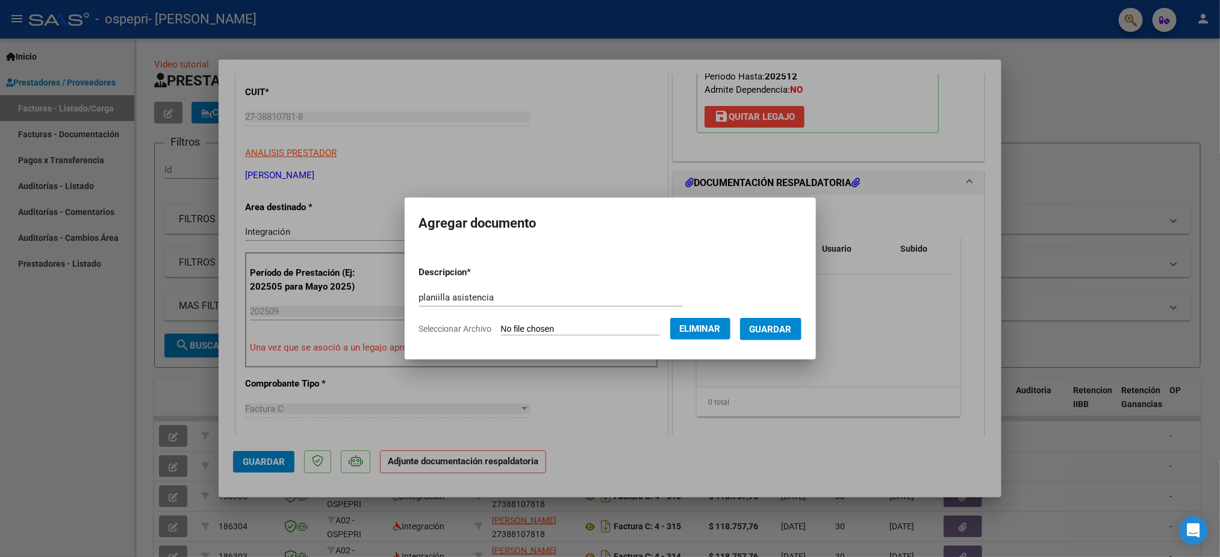
click at [783, 329] on span "Guardar" at bounding box center [771, 329] width 42 height 11
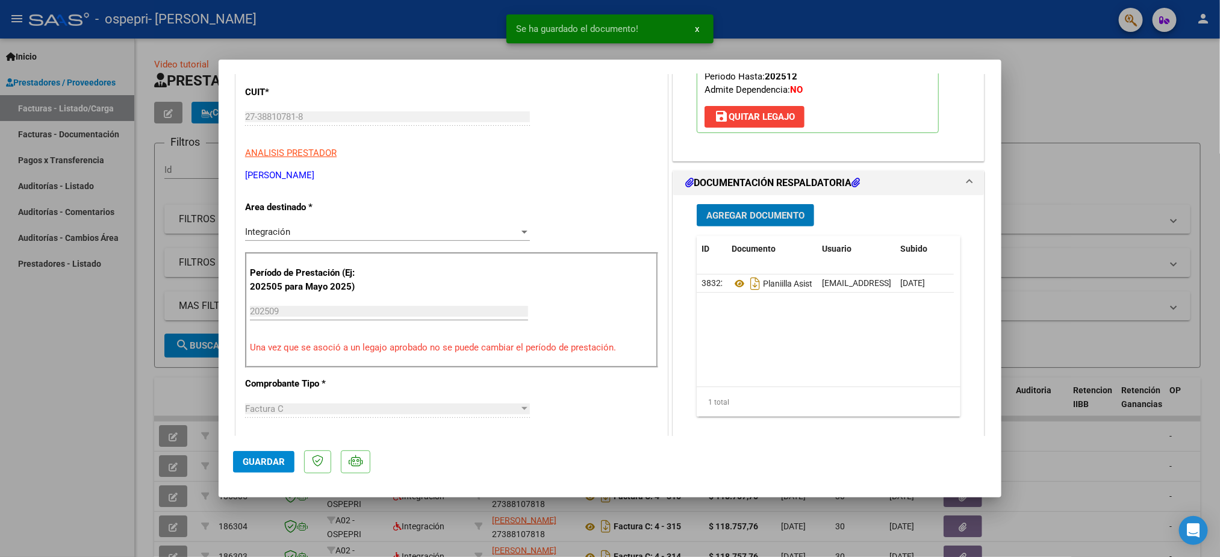
click at [254, 465] on span "Guardar" at bounding box center [264, 462] width 42 height 11
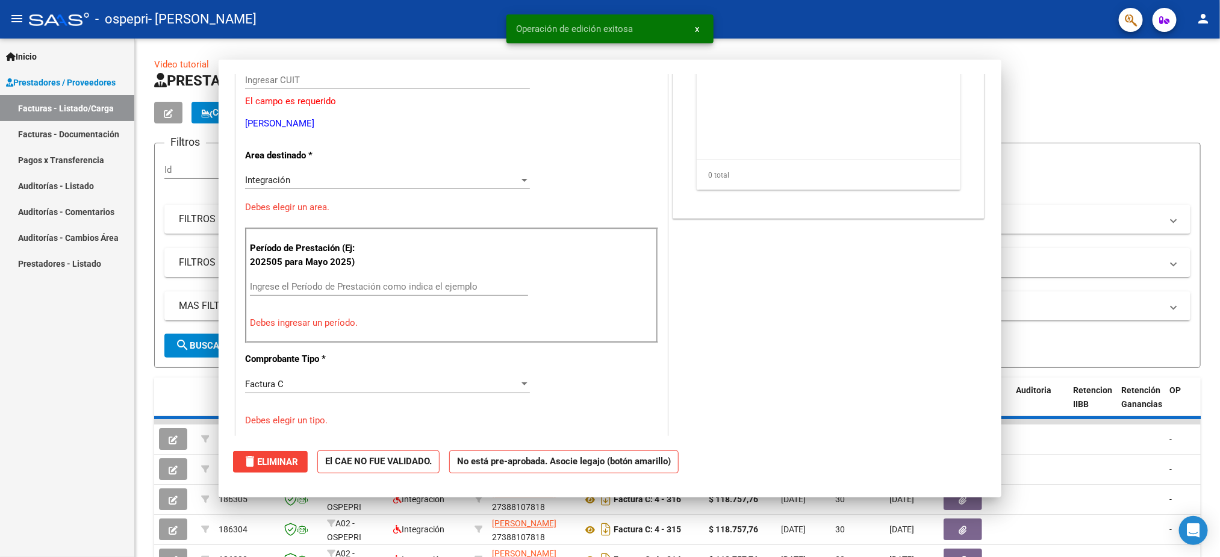
scroll to position [0, 0]
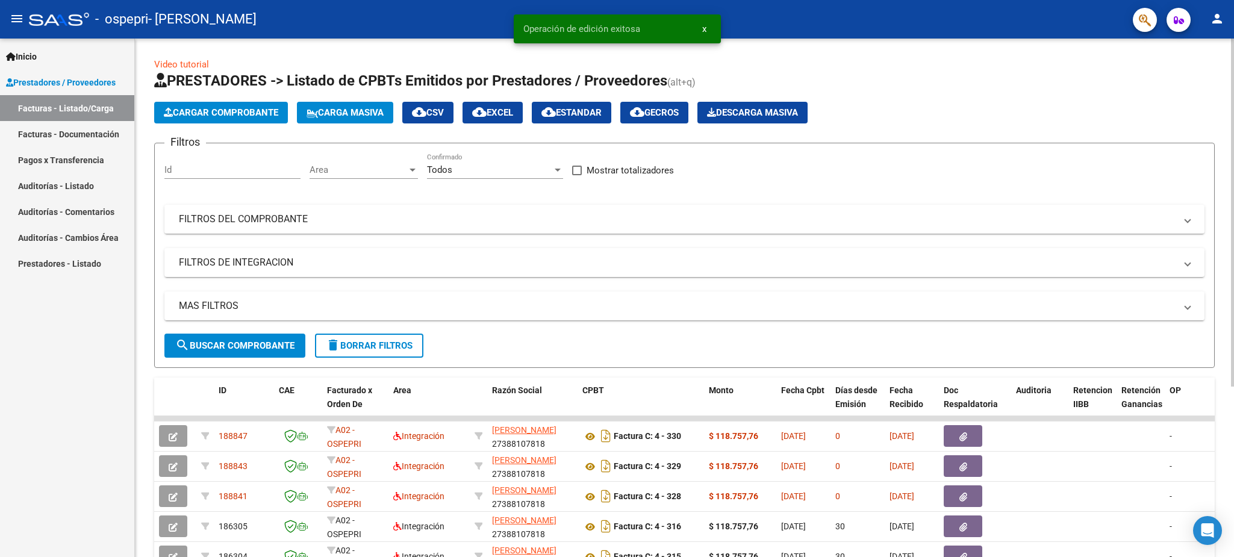
click at [223, 109] on span "Cargar Comprobante" at bounding box center [221, 112] width 114 height 11
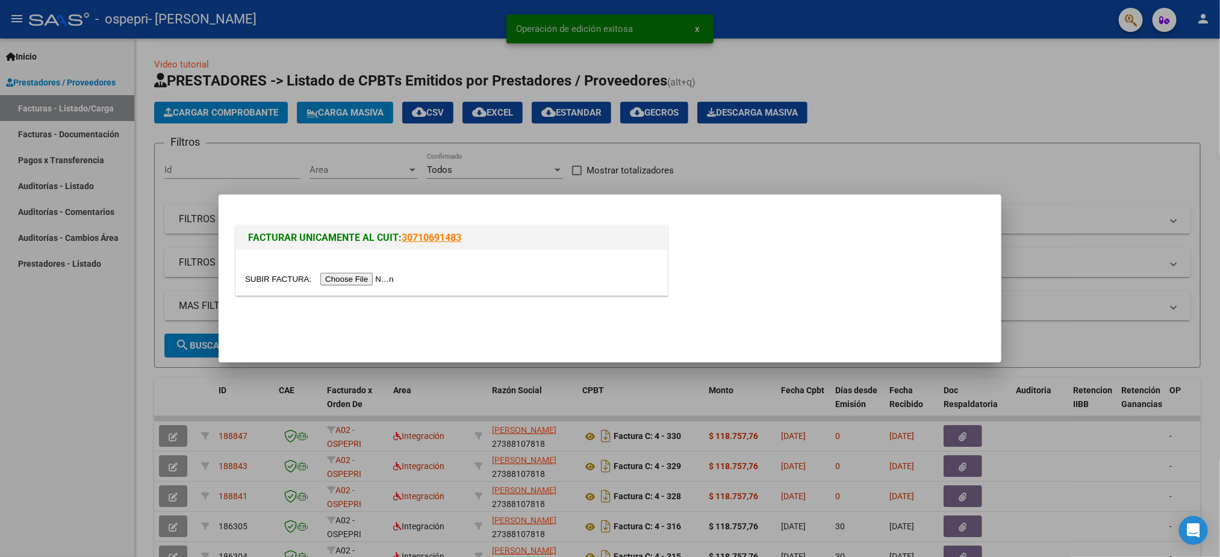
click at [376, 286] on div at bounding box center [451, 272] width 431 height 45
click at [376, 279] on input "file" at bounding box center [321, 279] width 152 height 13
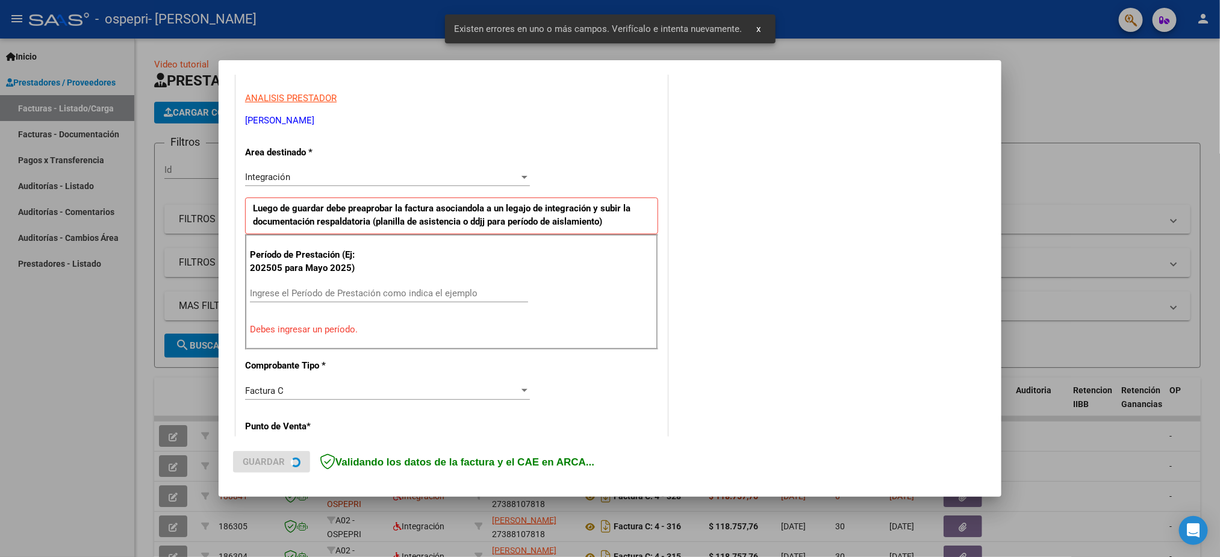
scroll to position [217, 0]
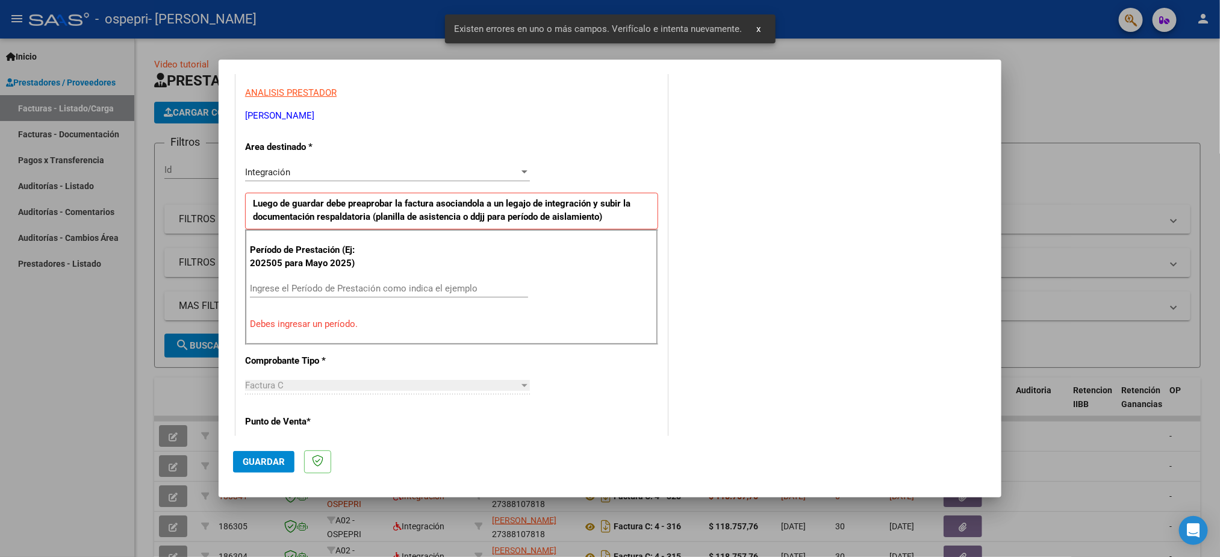
click at [332, 292] on input "Ingrese el Período de Prestación como indica el ejemplo" at bounding box center [389, 288] width 278 height 11
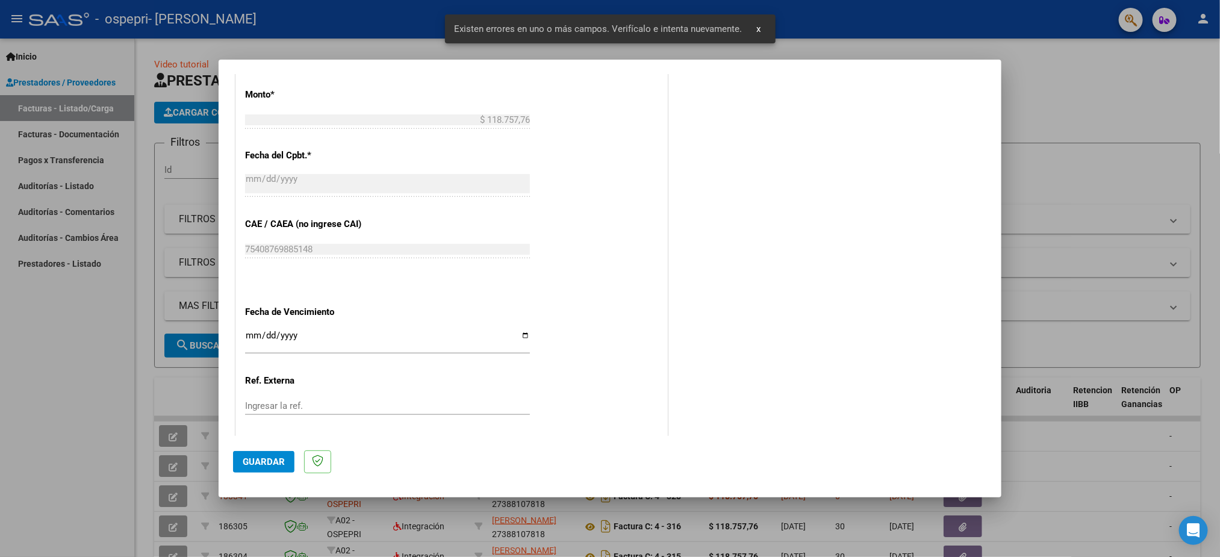
scroll to position [669, 0]
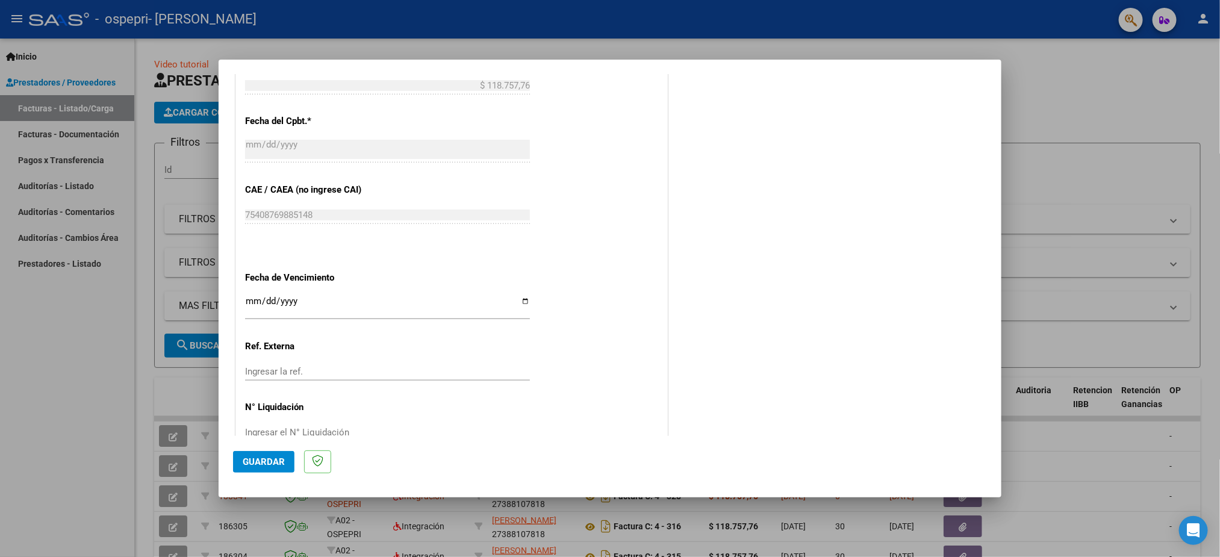
type input "202509"
click at [248, 306] on input "Ingresar la fecha" at bounding box center [387, 305] width 285 height 19
type input "[DATE]"
click at [266, 467] on button "Guardar" at bounding box center [263, 462] width 61 height 22
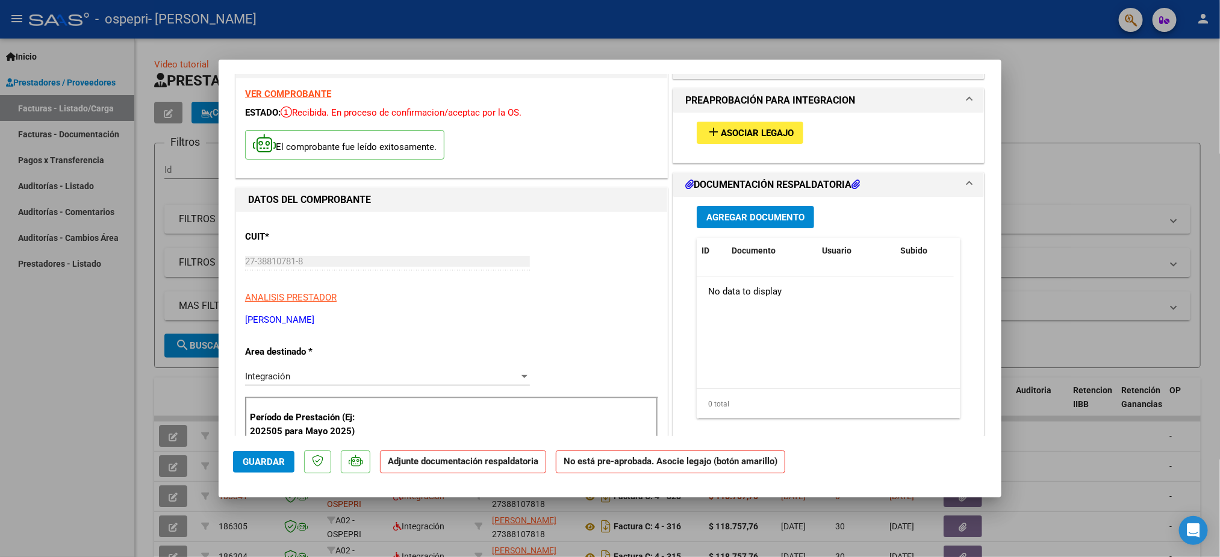
scroll to position [0, 0]
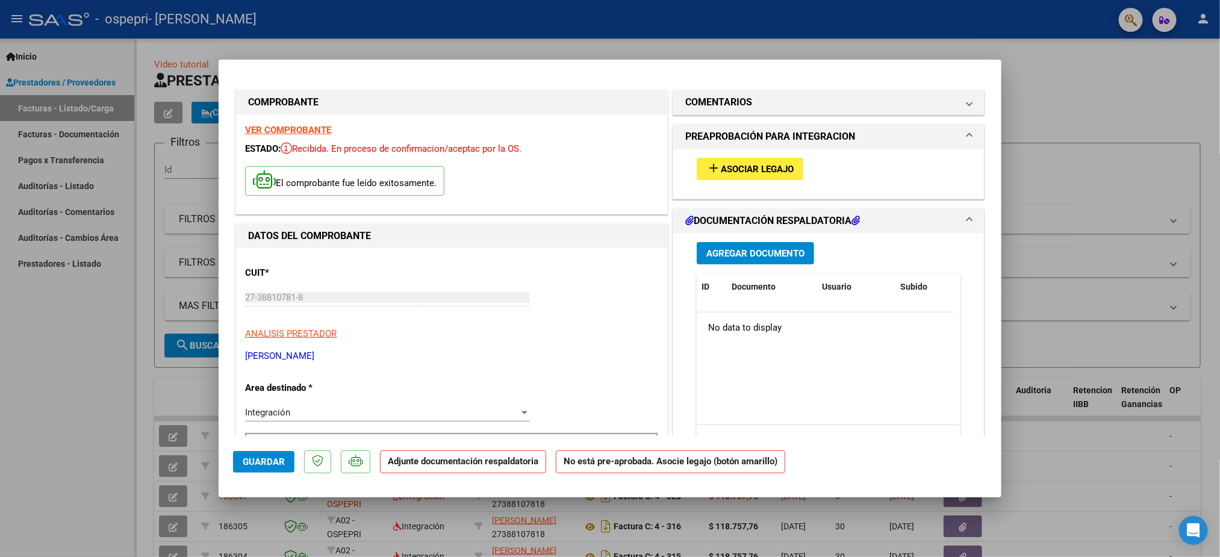
click at [725, 165] on span "Asociar Legajo" at bounding box center [757, 169] width 73 height 11
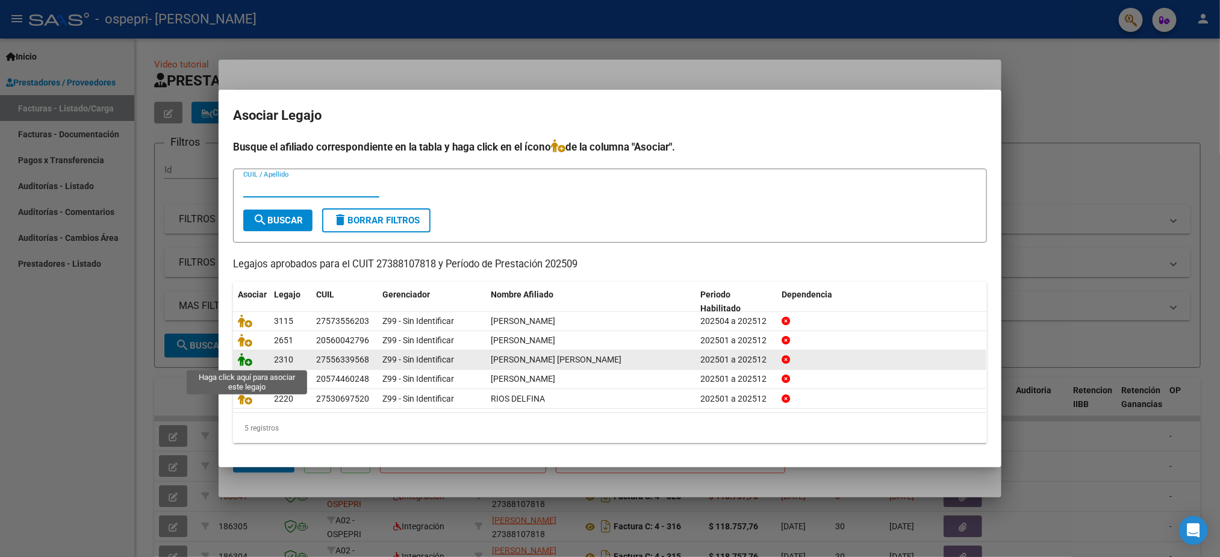
click at [243, 360] on icon at bounding box center [245, 359] width 14 height 13
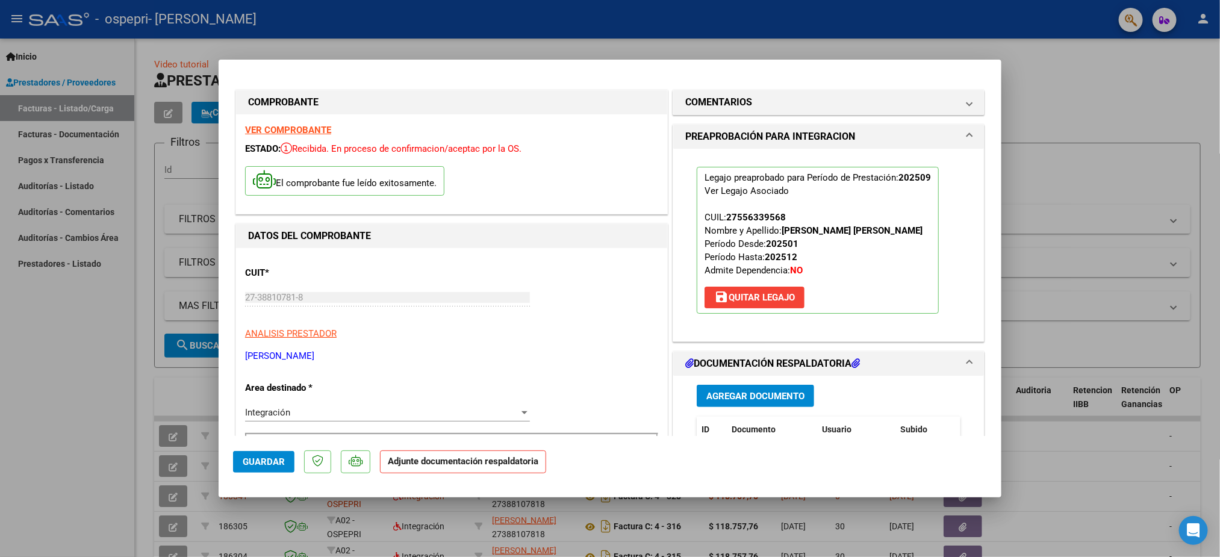
click at [778, 396] on span "Agregar Documento" at bounding box center [756, 396] width 98 height 11
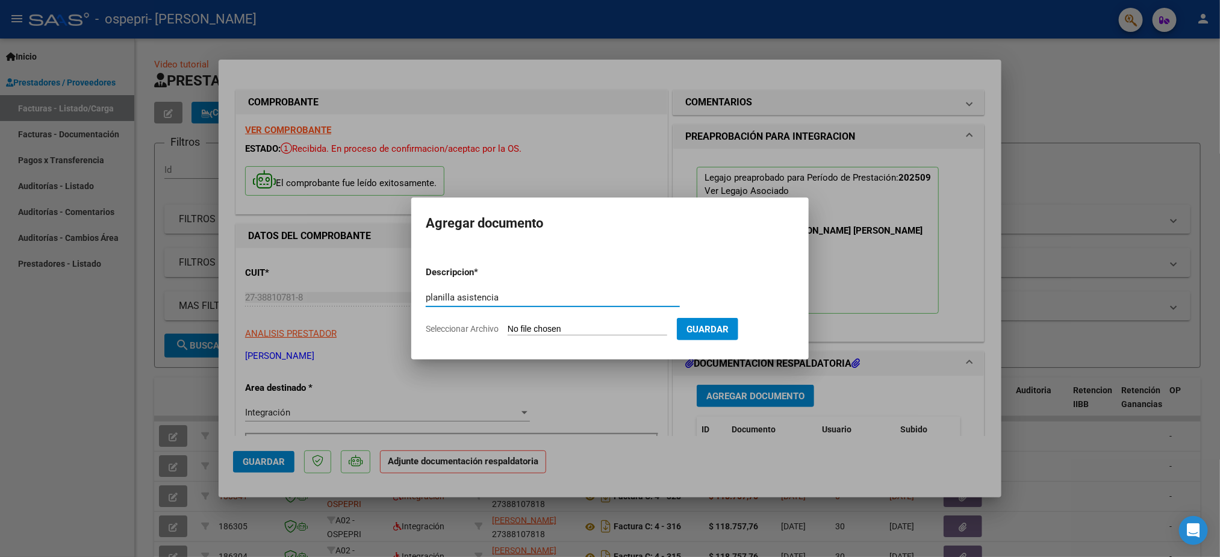
type input "planilla asistencia"
click at [522, 325] on input "Seleccionar Archivo" at bounding box center [588, 329] width 160 height 11
type input "C:\fakepath\avila [PERSON_NAME] asistencia septiembre.pdf"
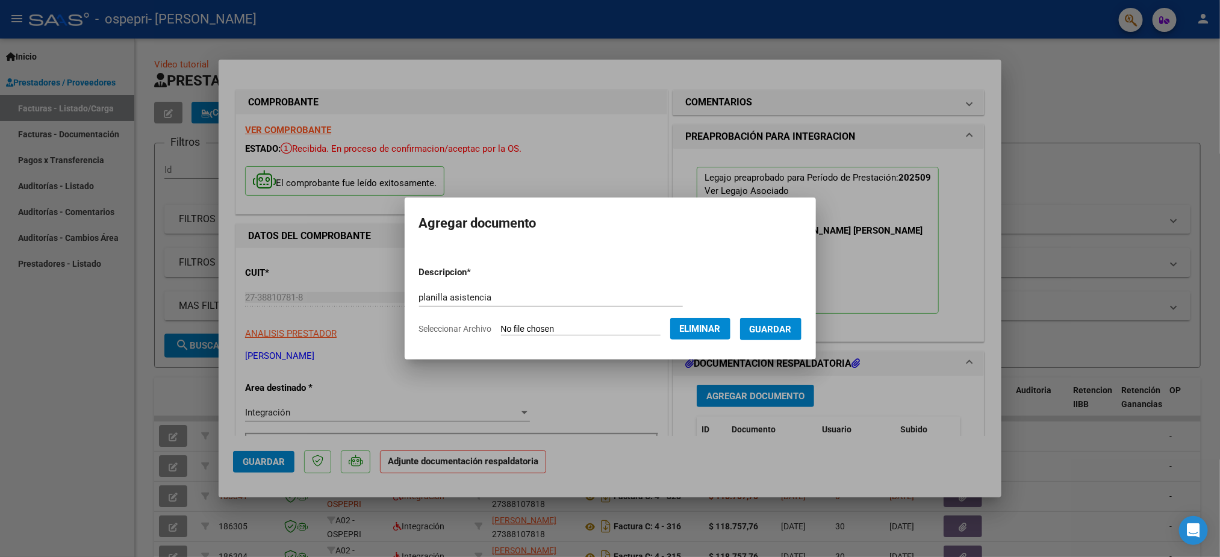
click at [797, 333] on button "Guardar" at bounding box center [770, 329] width 61 height 22
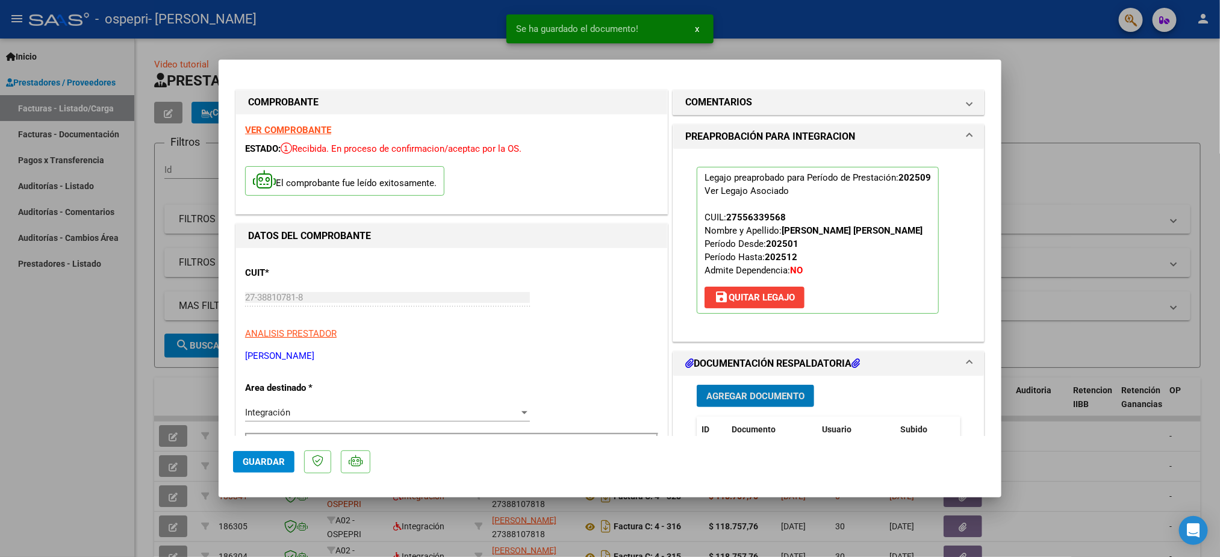
click at [255, 464] on span "Guardar" at bounding box center [264, 462] width 42 height 11
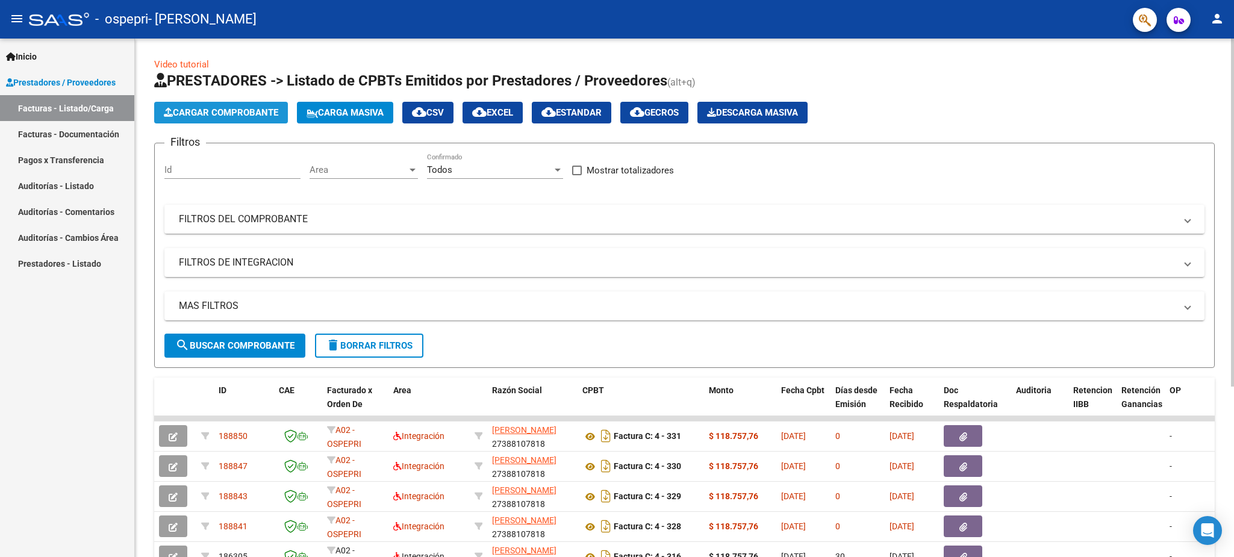
click at [224, 113] on span "Cargar Comprobante" at bounding box center [221, 112] width 114 height 11
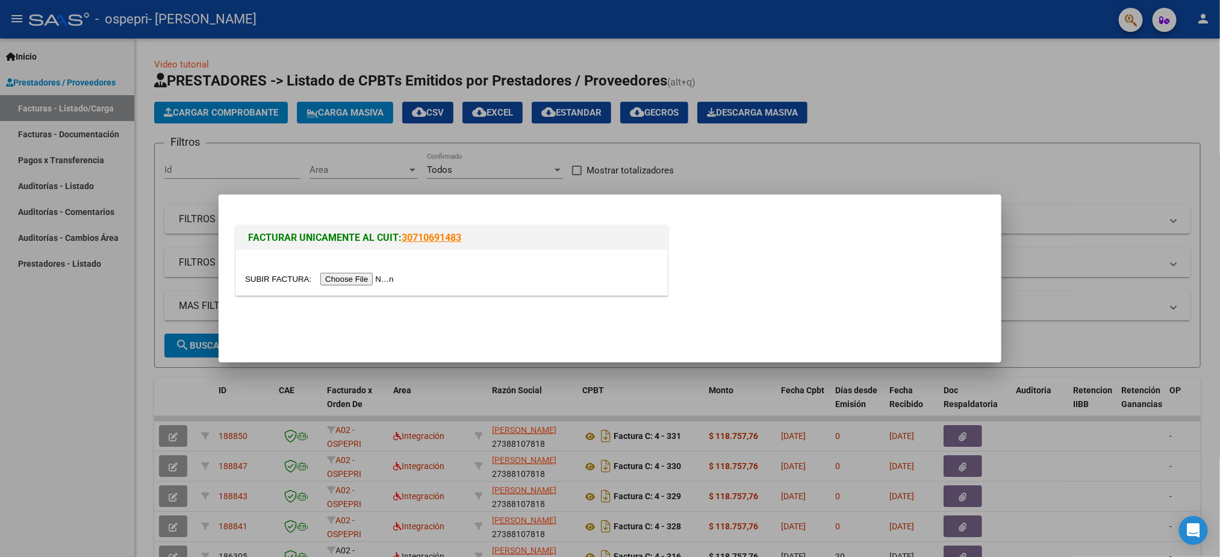
click at [342, 284] on input "file" at bounding box center [321, 279] width 152 height 13
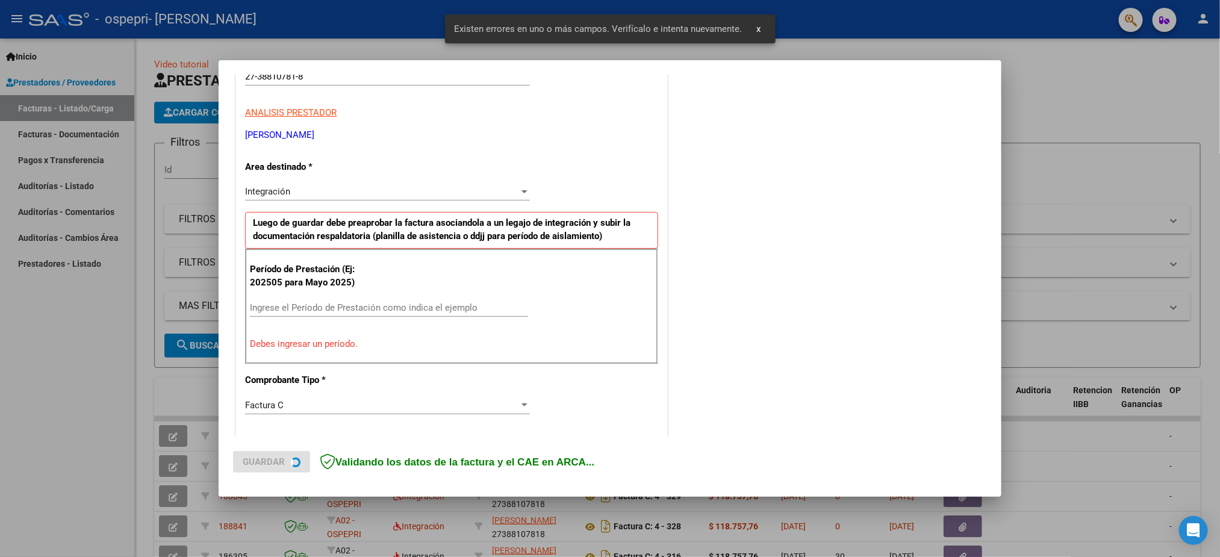
scroll to position [217, 0]
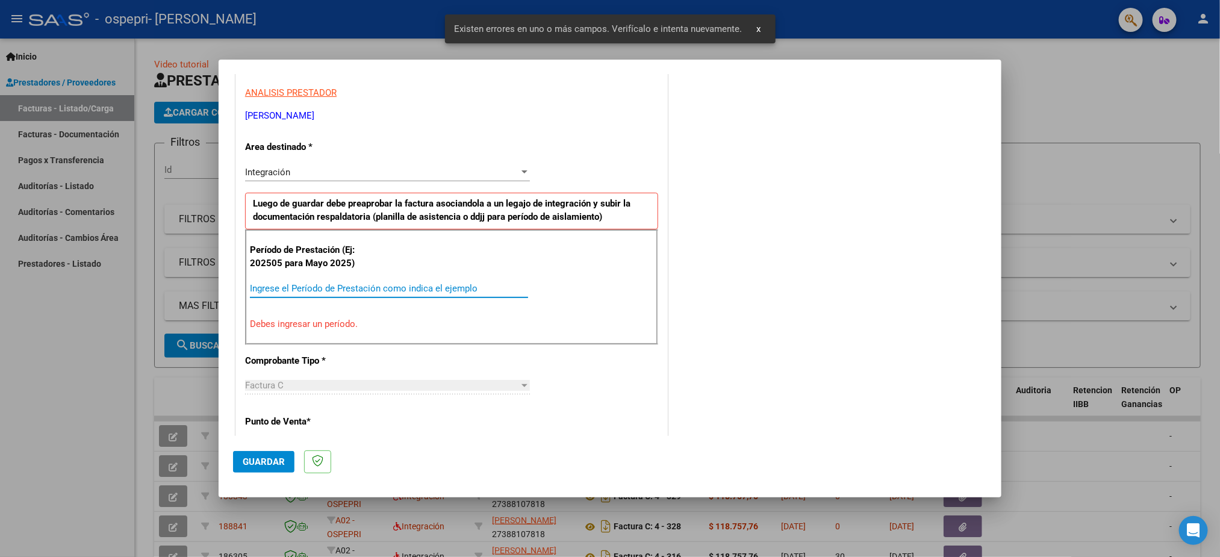
click at [338, 294] on input "Ingrese el Período de Prestación como indica el ejemplo" at bounding box center [389, 288] width 278 height 11
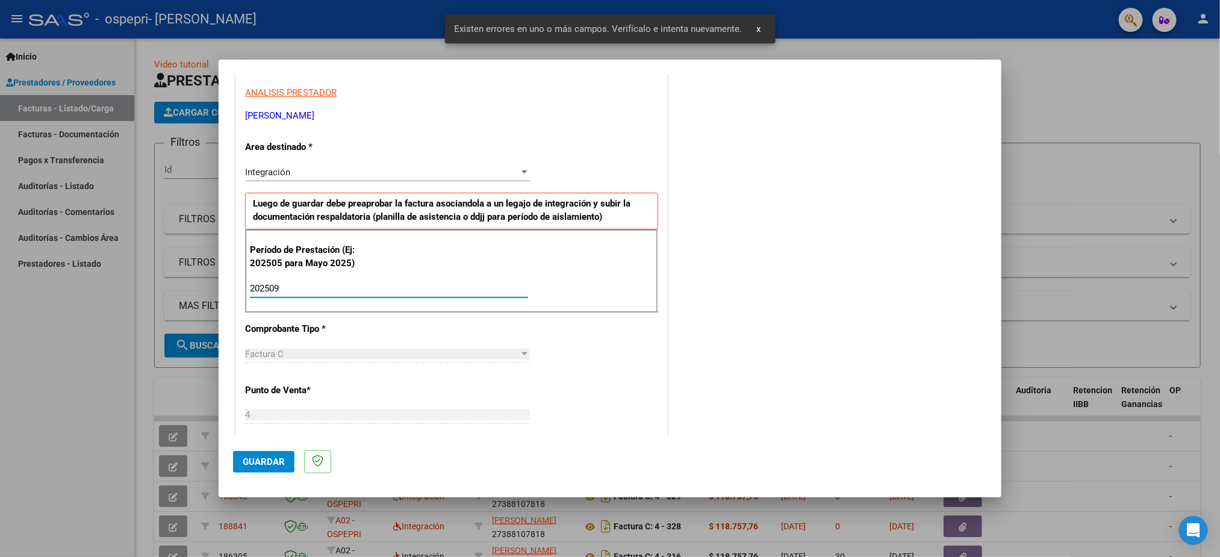
type input "202509"
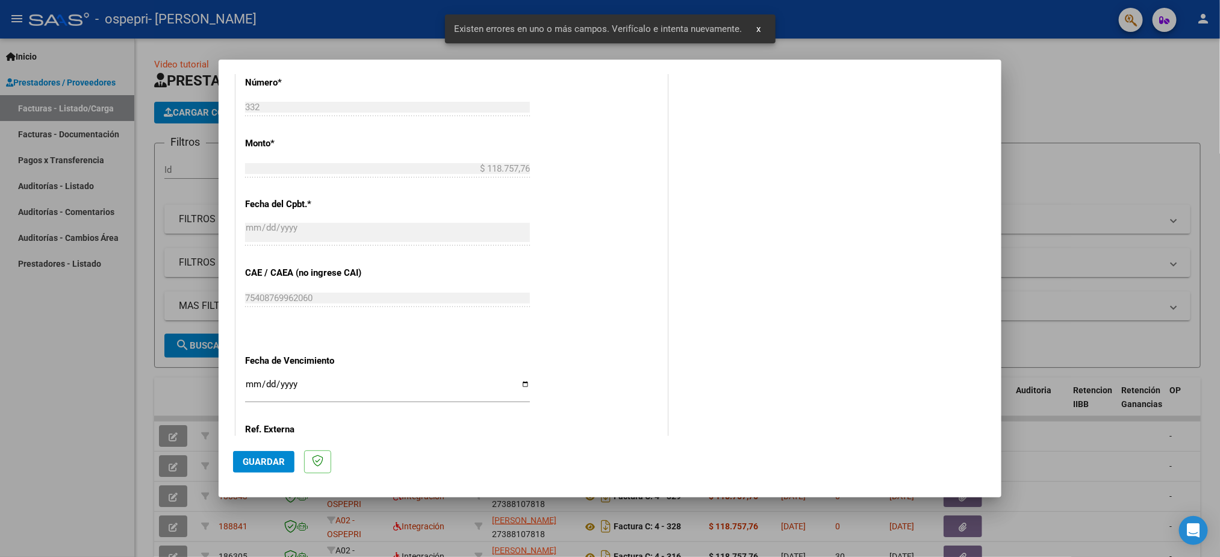
scroll to position [701, 0]
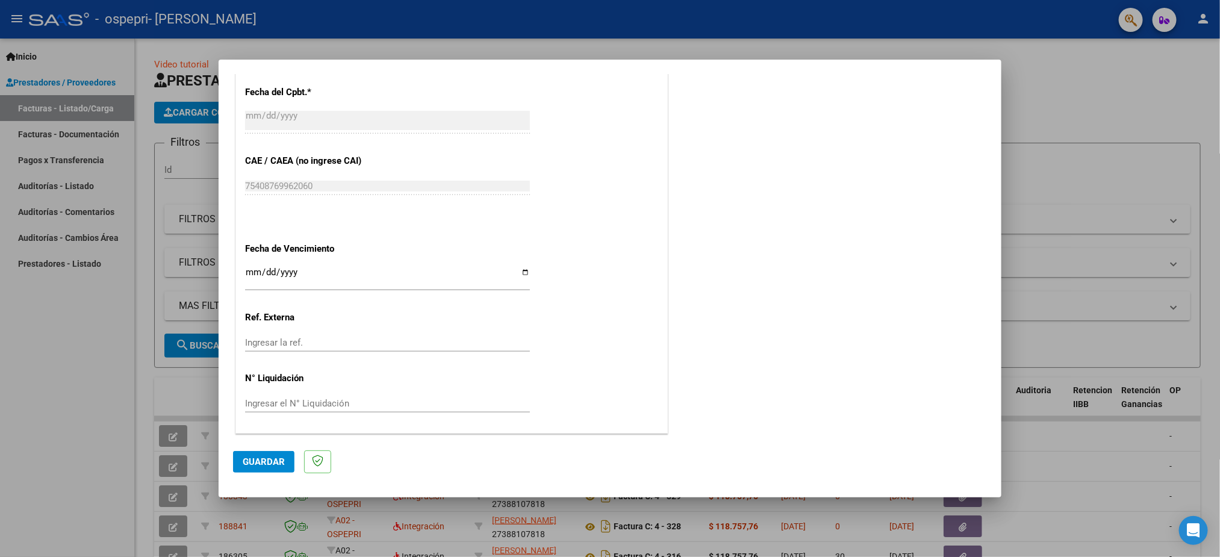
click at [254, 275] on input "Ingresar la fecha" at bounding box center [387, 276] width 285 height 19
type input "[DATE]"
click at [268, 460] on span "Guardar" at bounding box center [264, 462] width 42 height 11
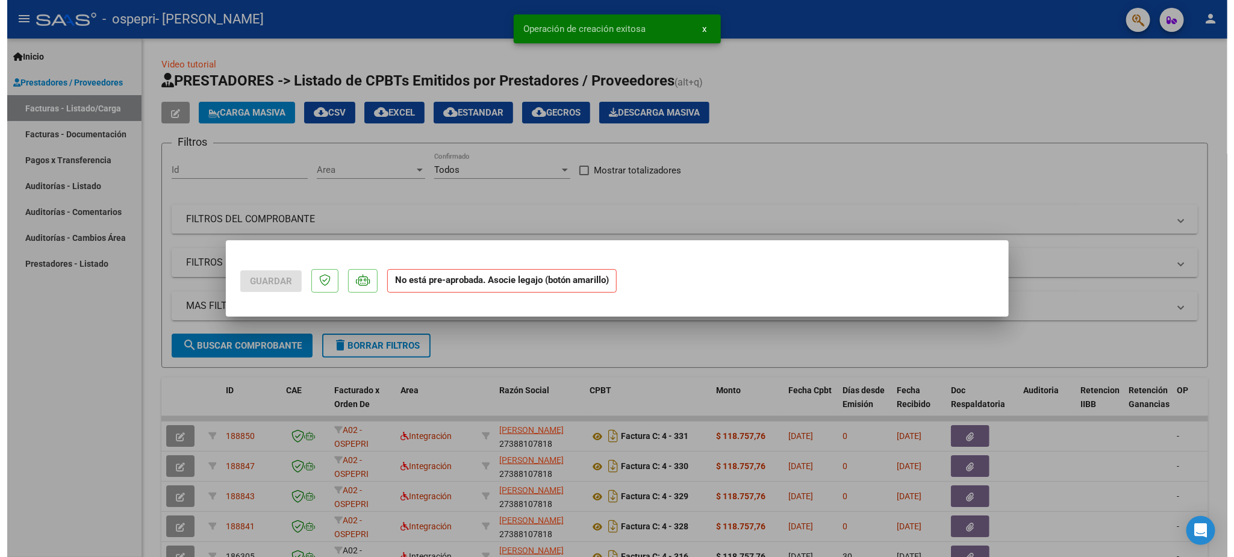
scroll to position [0, 0]
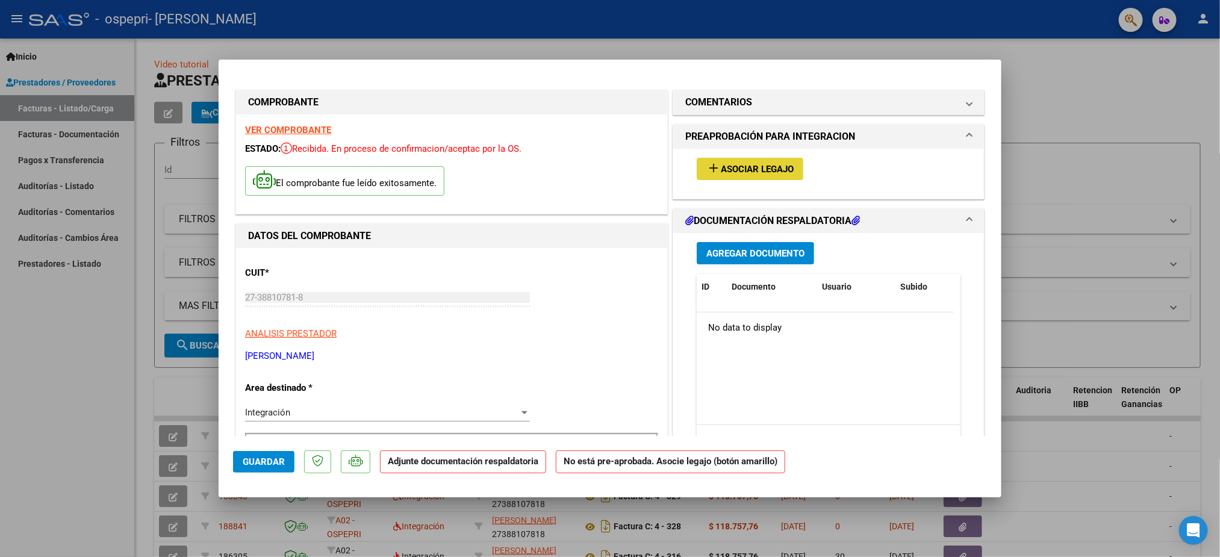
click at [754, 164] on span "Asociar Legajo" at bounding box center [757, 169] width 73 height 11
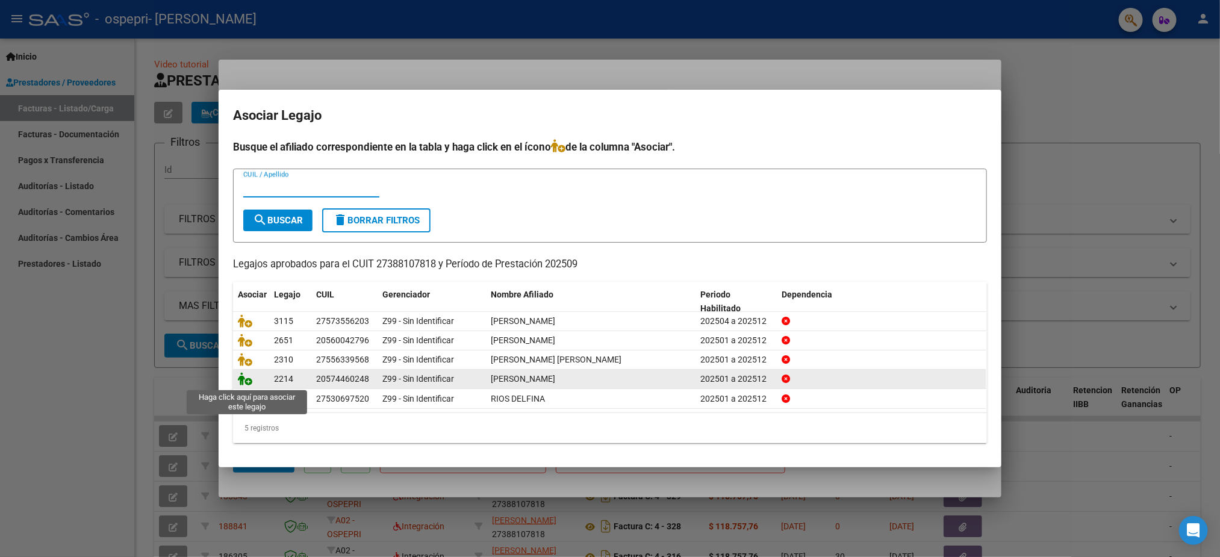
click at [248, 380] on icon at bounding box center [245, 378] width 14 height 13
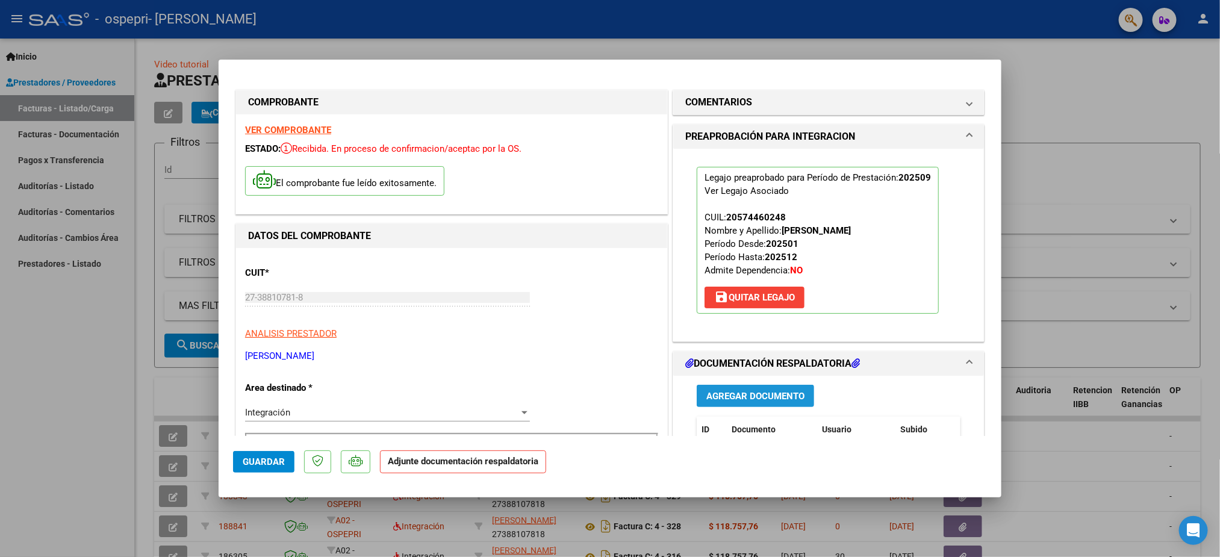
click at [729, 400] on span "Agregar Documento" at bounding box center [756, 396] width 98 height 11
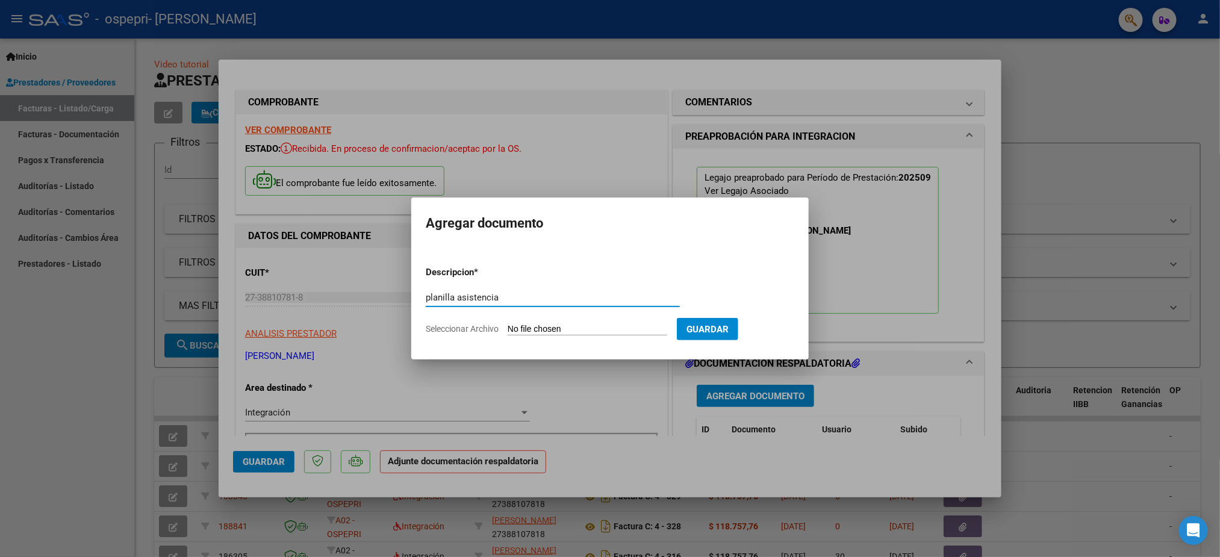
type input "planilla asistencia"
click at [577, 327] on input "Seleccionar Archivo" at bounding box center [588, 329] width 160 height 11
type input "C:\fakepath\[PERSON_NAME] asistencia septiembre.pdf"
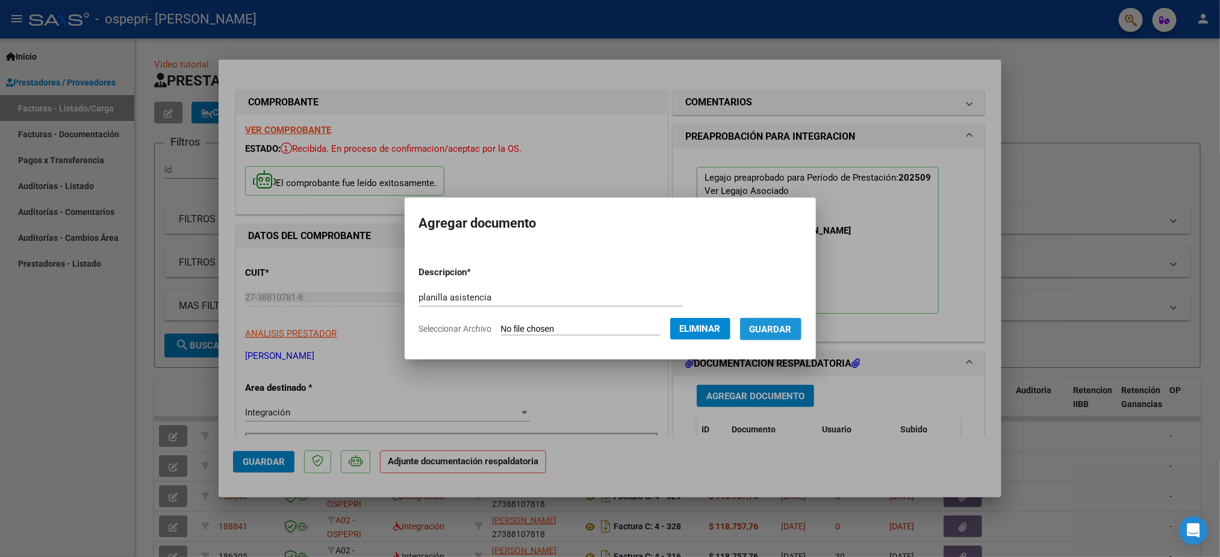
click at [782, 324] on span "Guardar" at bounding box center [771, 329] width 42 height 11
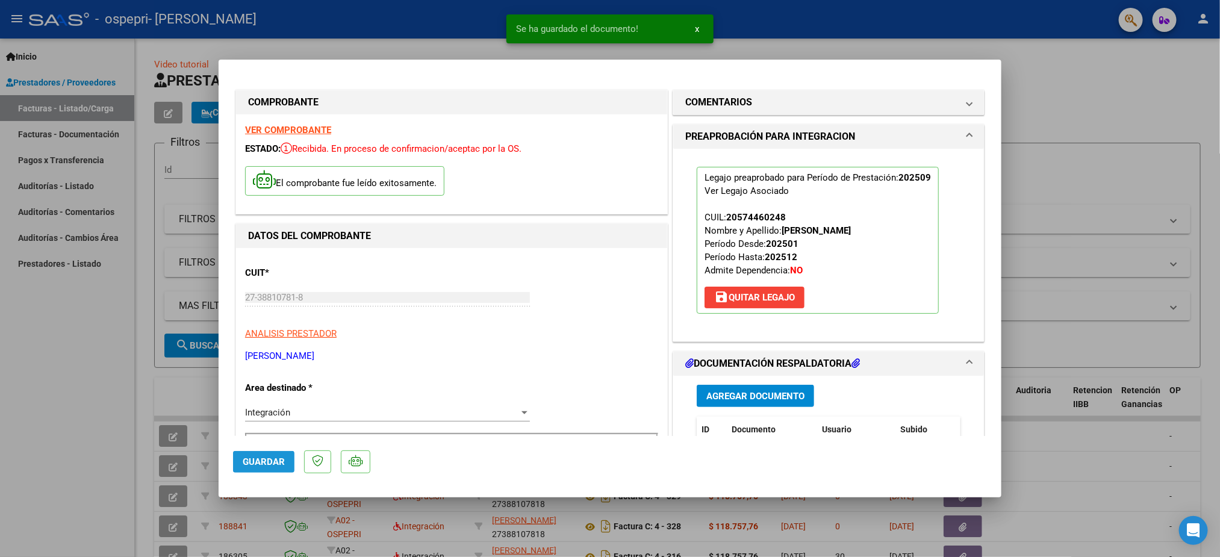
click at [250, 466] on span "Guardar" at bounding box center [264, 462] width 42 height 11
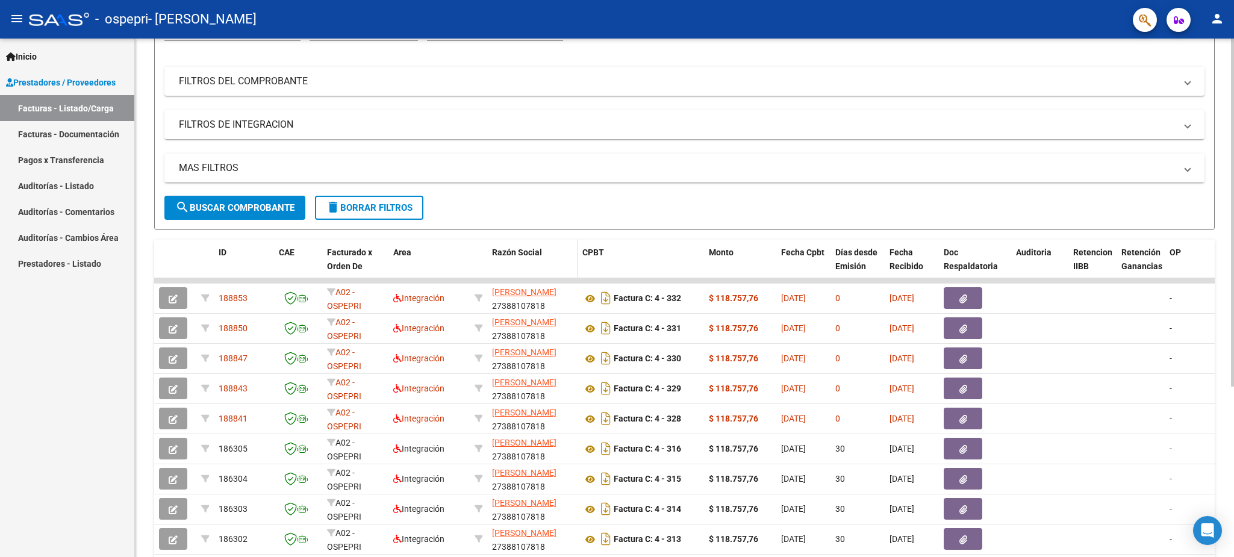
scroll to position [181, 0]
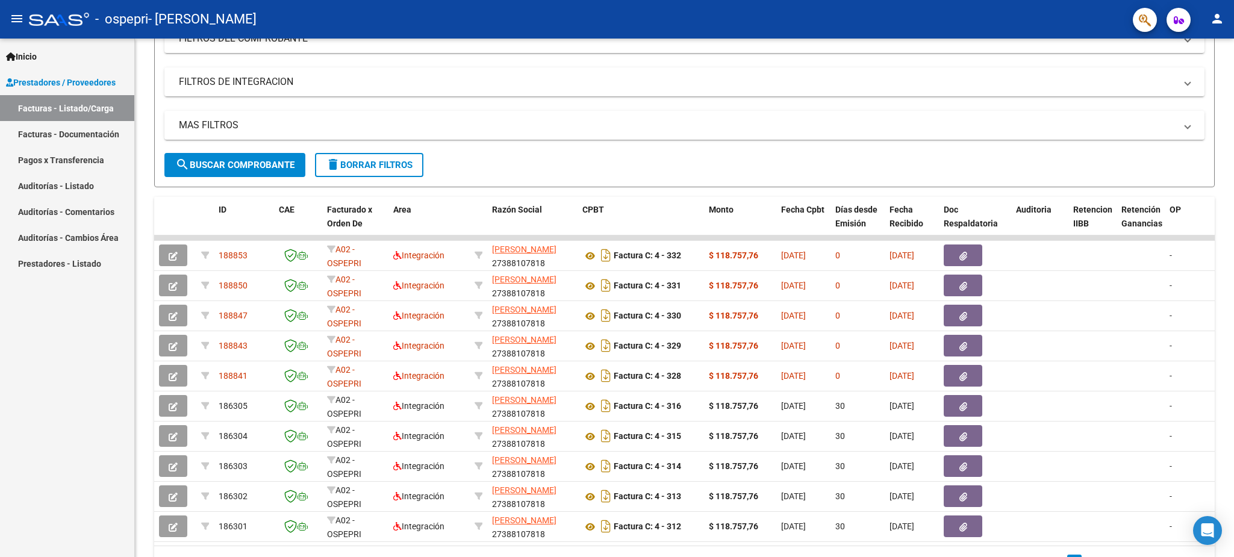
click at [1222, 16] on mat-icon "person" at bounding box center [1217, 18] width 14 height 14
click at [1194, 75] on button "exit_to_app Salir" at bounding box center [1192, 79] width 73 height 29
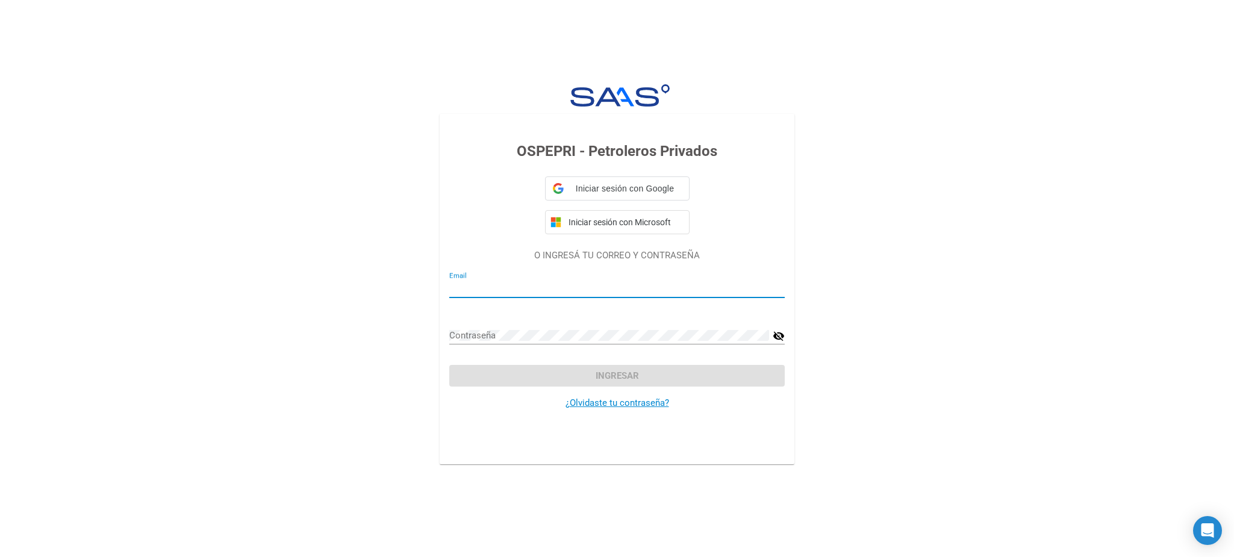
type input "[EMAIL_ADDRESS][DOMAIN_NAME]"
